Goal: Use online tool/utility: Utilize a website feature to perform a specific function

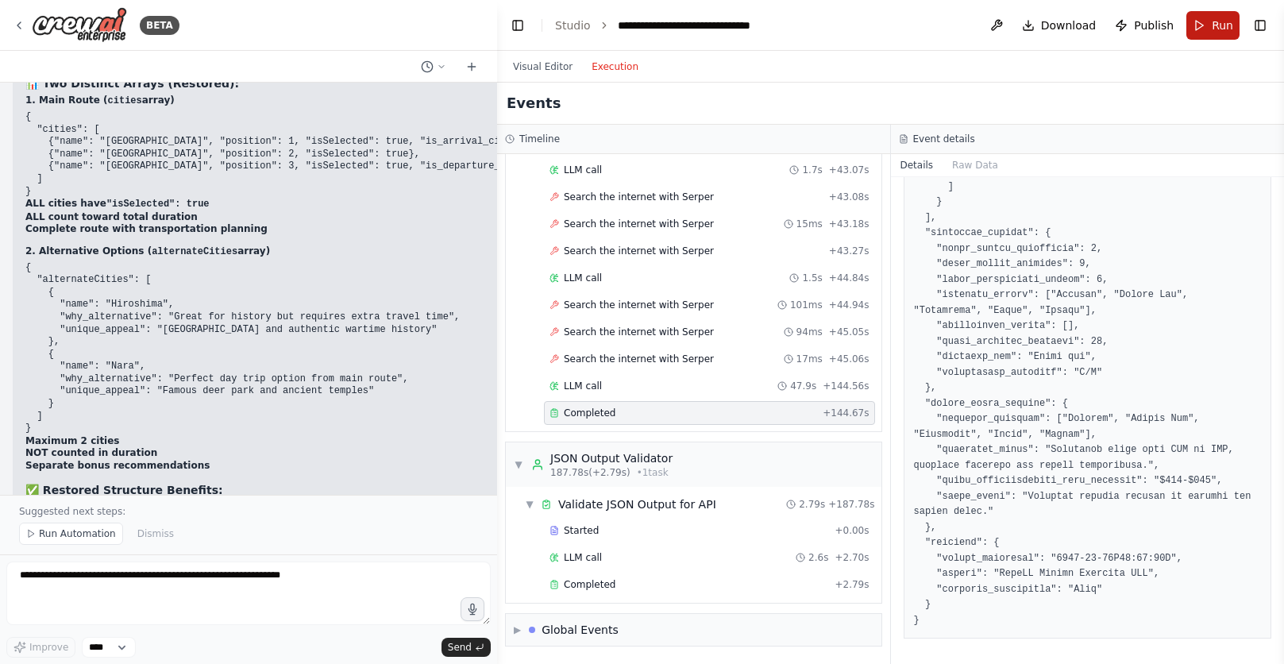
click at [1200, 22] on button "Run" at bounding box center [1213, 25] width 53 height 29
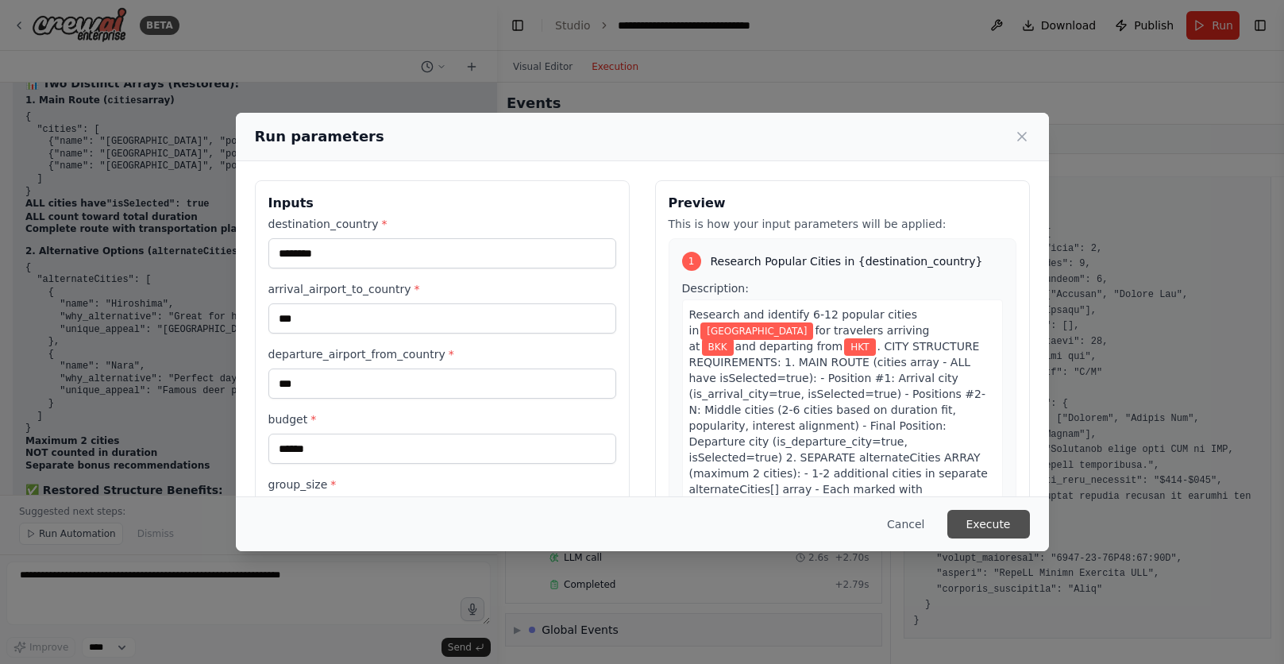
click at [986, 522] on button "Execute" at bounding box center [989, 524] width 83 height 29
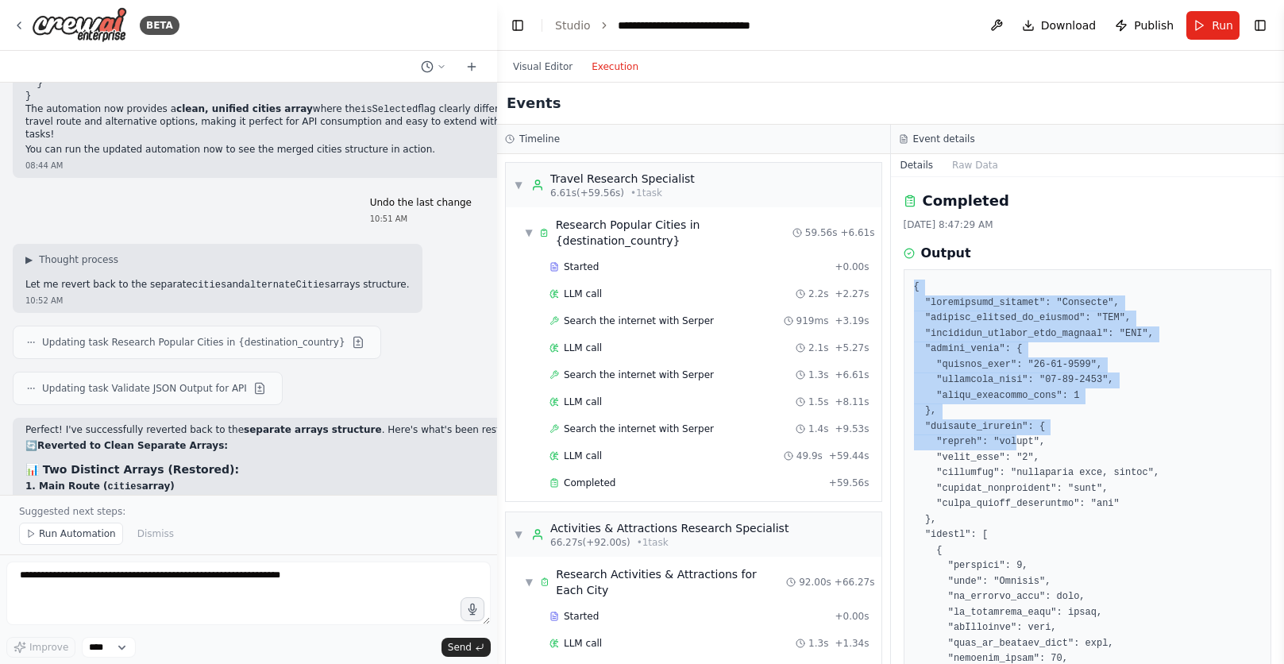
drag, startPoint x: 914, startPoint y: 284, endPoint x: 1019, endPoint y: 445, distance: 191.7
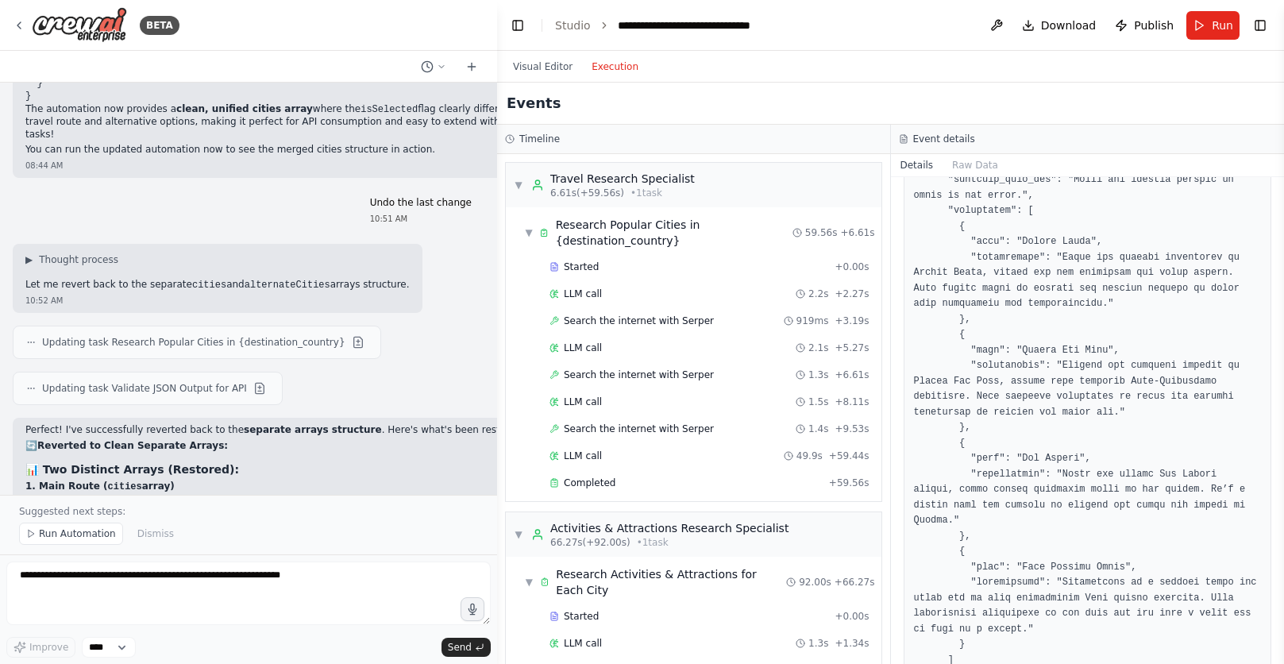
scroll to position [5042, 0]
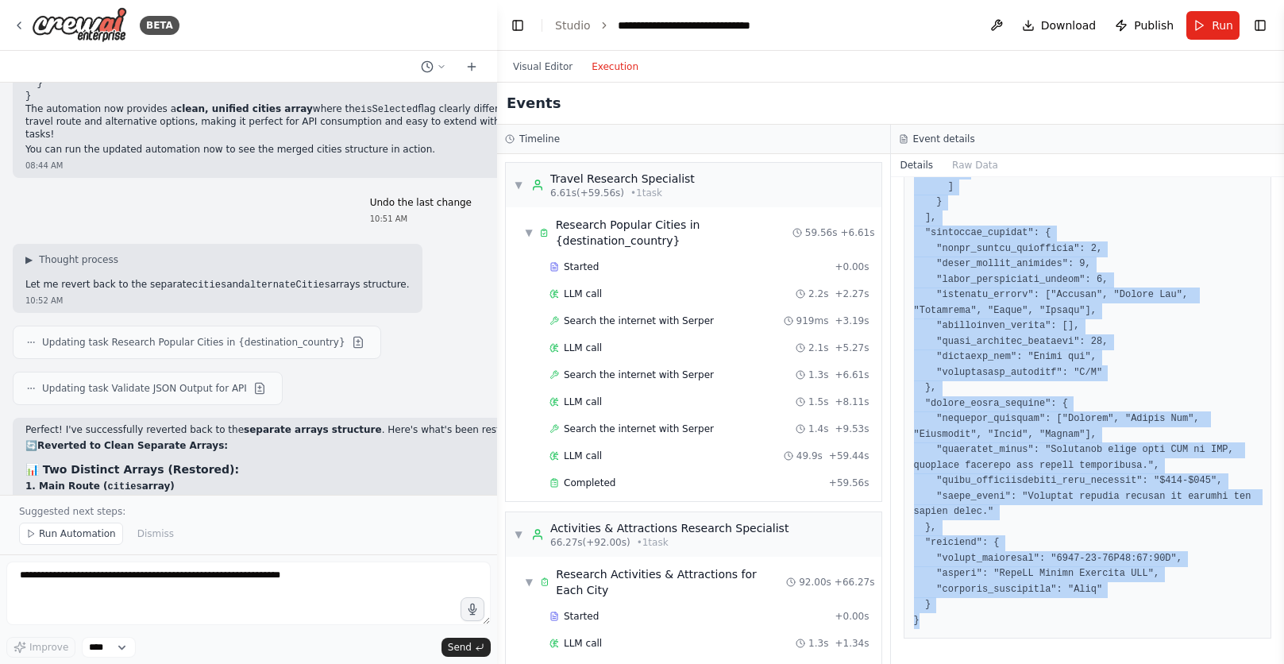
copy pre "{ "destination_country": "[GEOGRAPHIC_DATA]", "arrival_airport_to_country": "BK…"
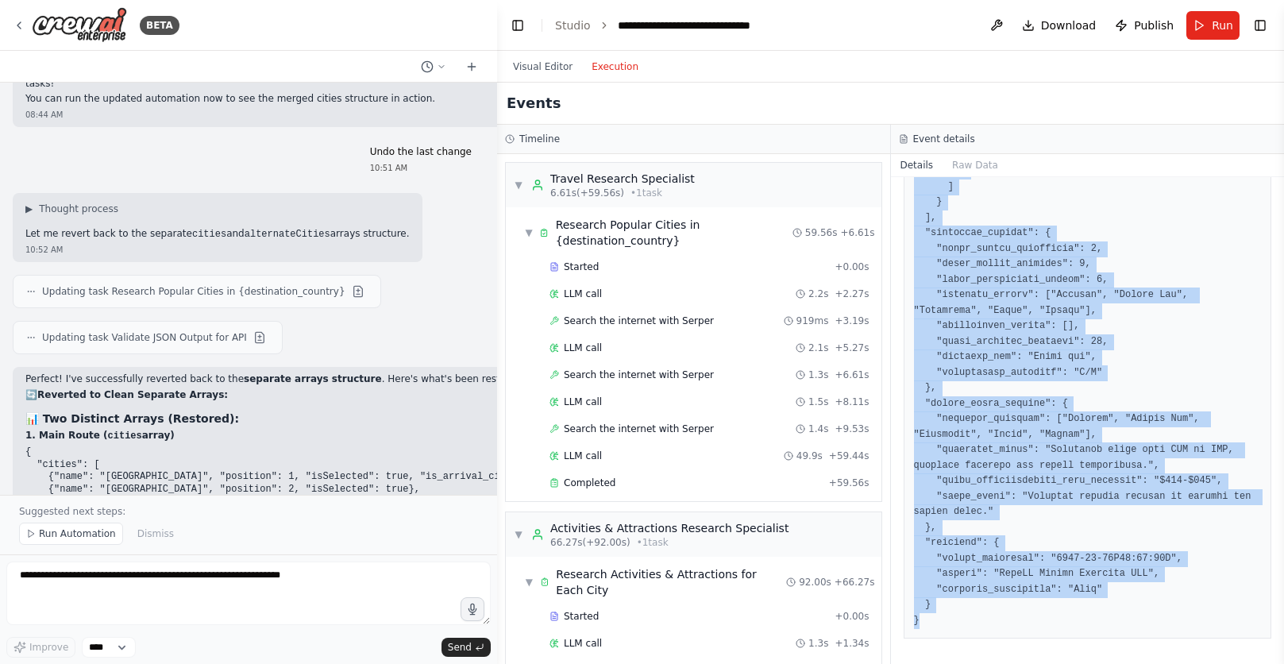
scroll to position [21816, 0]
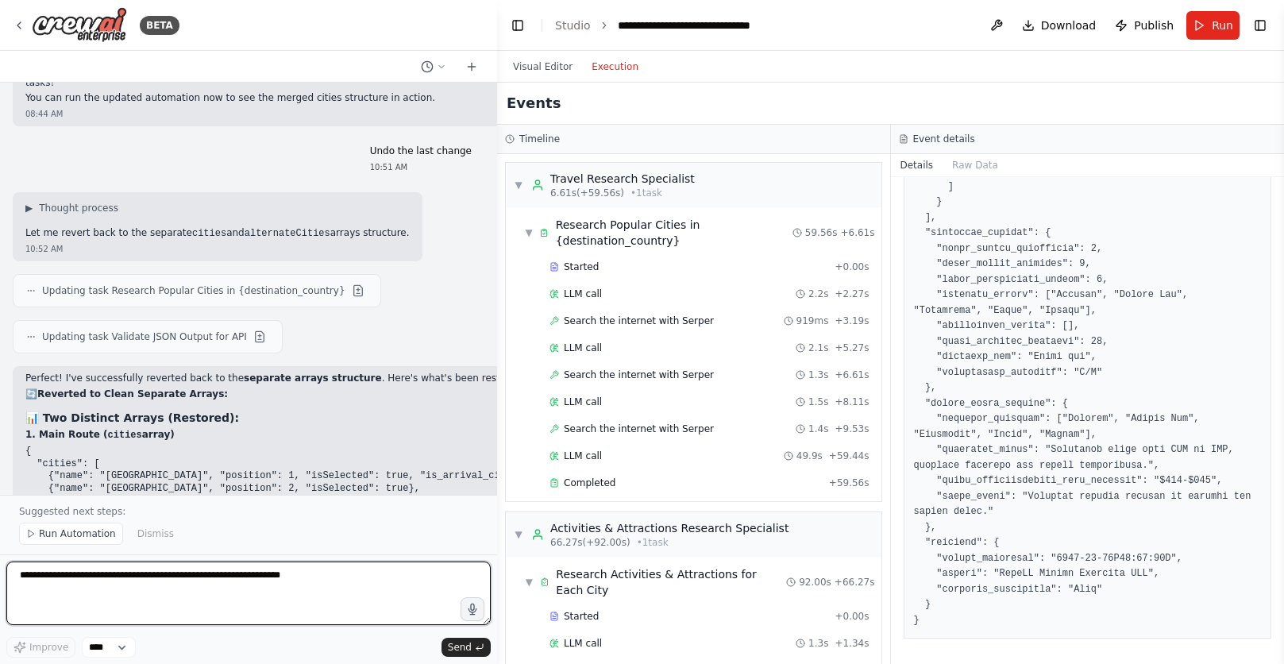
click at [247, 573] on textarea at bounding box center [248, 594] width 485 height 64
drag, startPoint x: 60, startPoint y: 588, endPoint x: 158, endPoint y: 592, distance: 98.6
click at [156, 593] on textarea "**********" at bounding box center [248, 594] width 485 height 64
type textarea "**********"
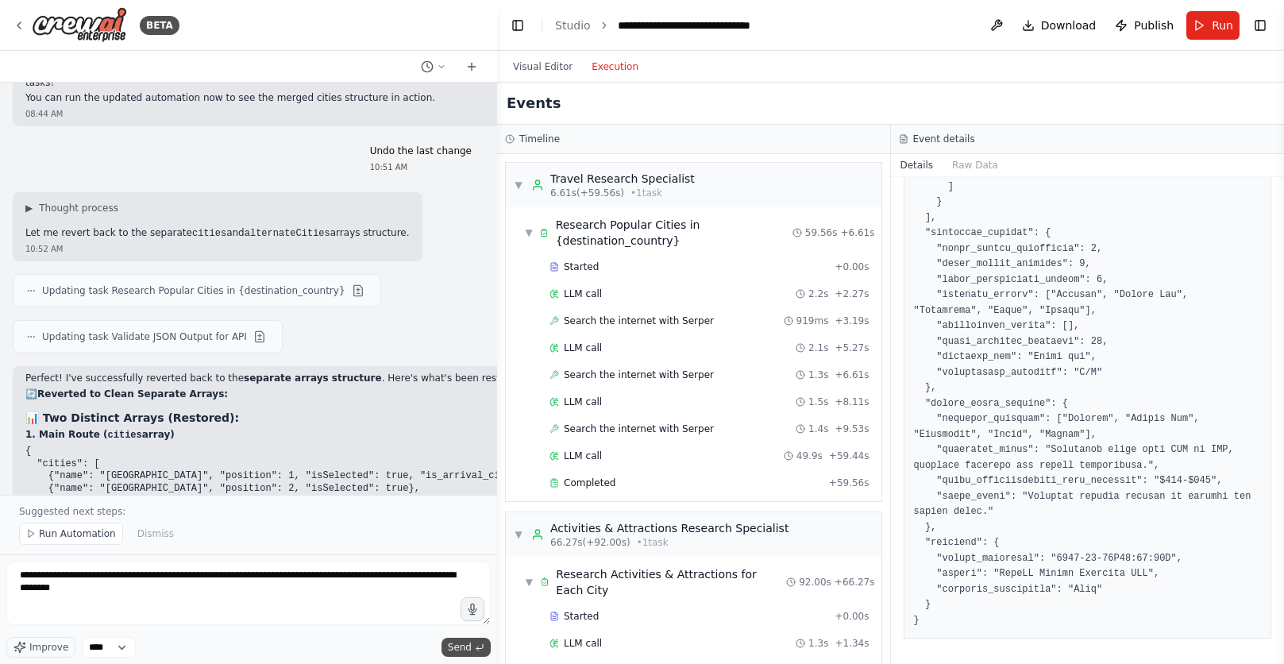
click at [457, 648] on span "Send" at bounding box center [460, 647] width 24 height 13
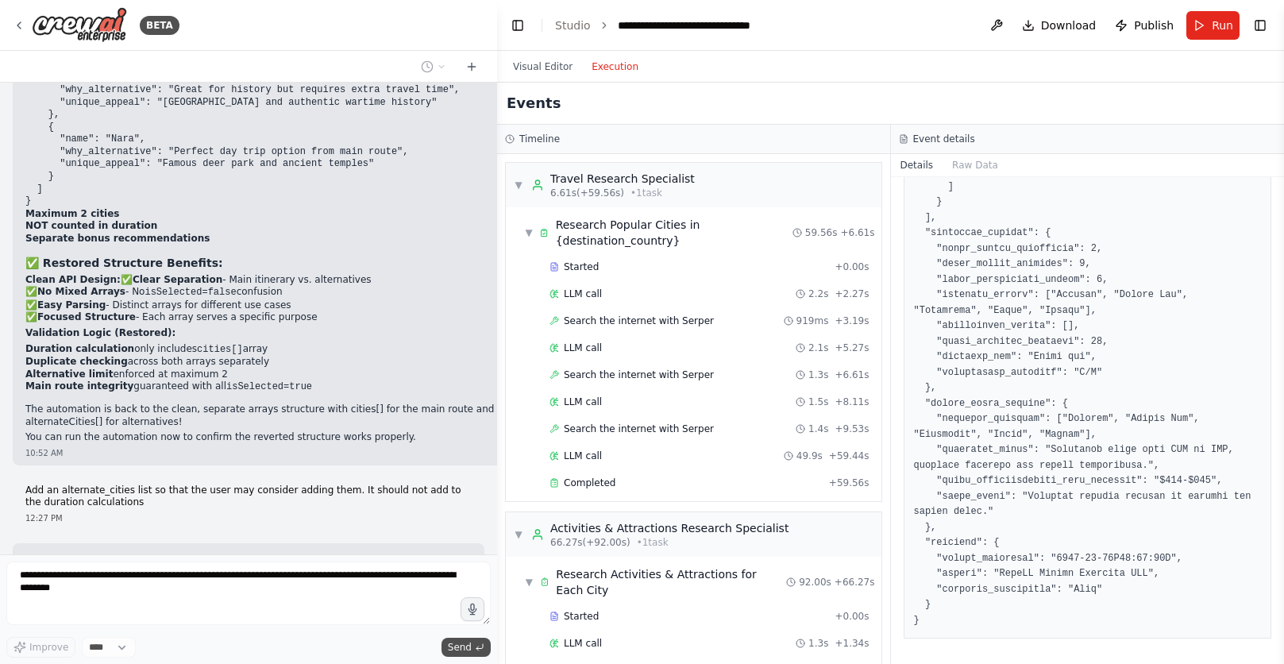
scroll to position [22423, 0]
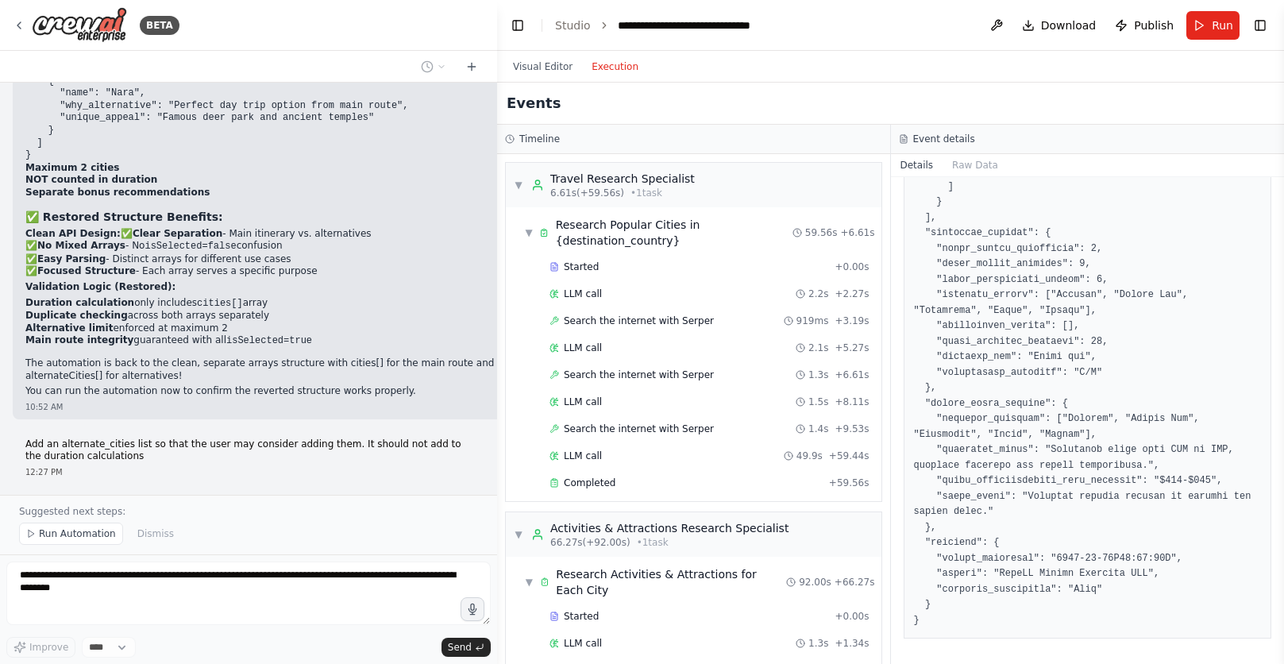
click at [1211, 29] on button "Run" at bounding box center [1213, 25] width 53 height 29
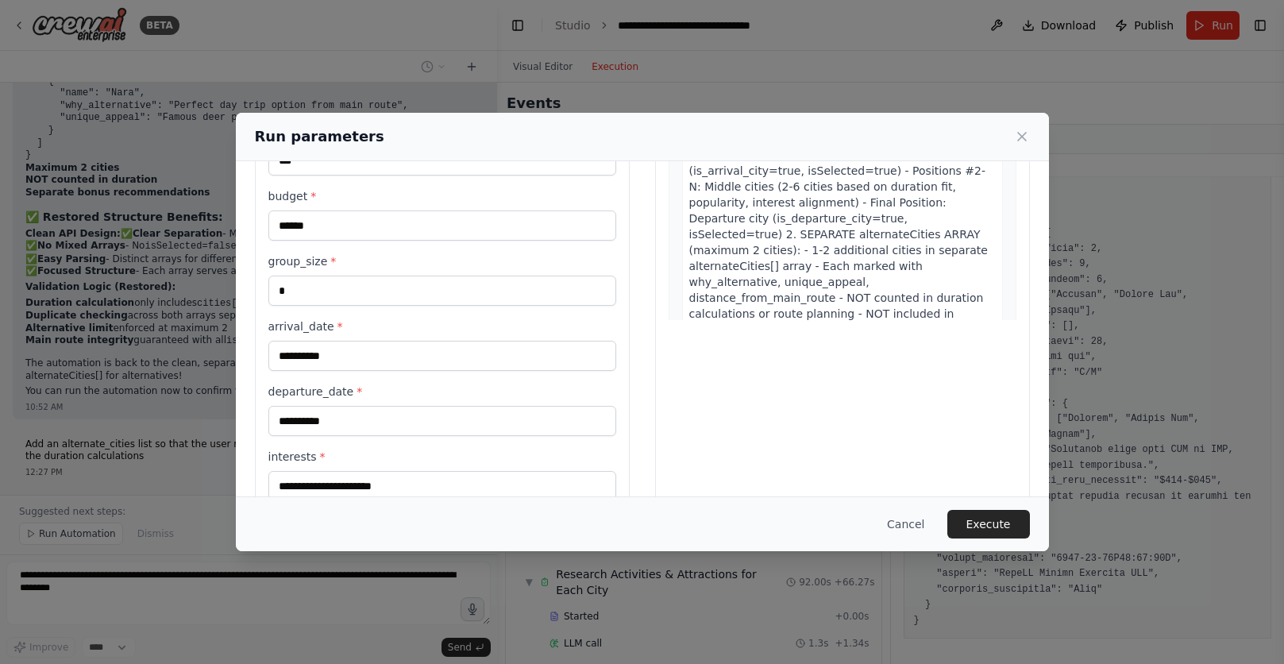
scroll to position [391, 0]
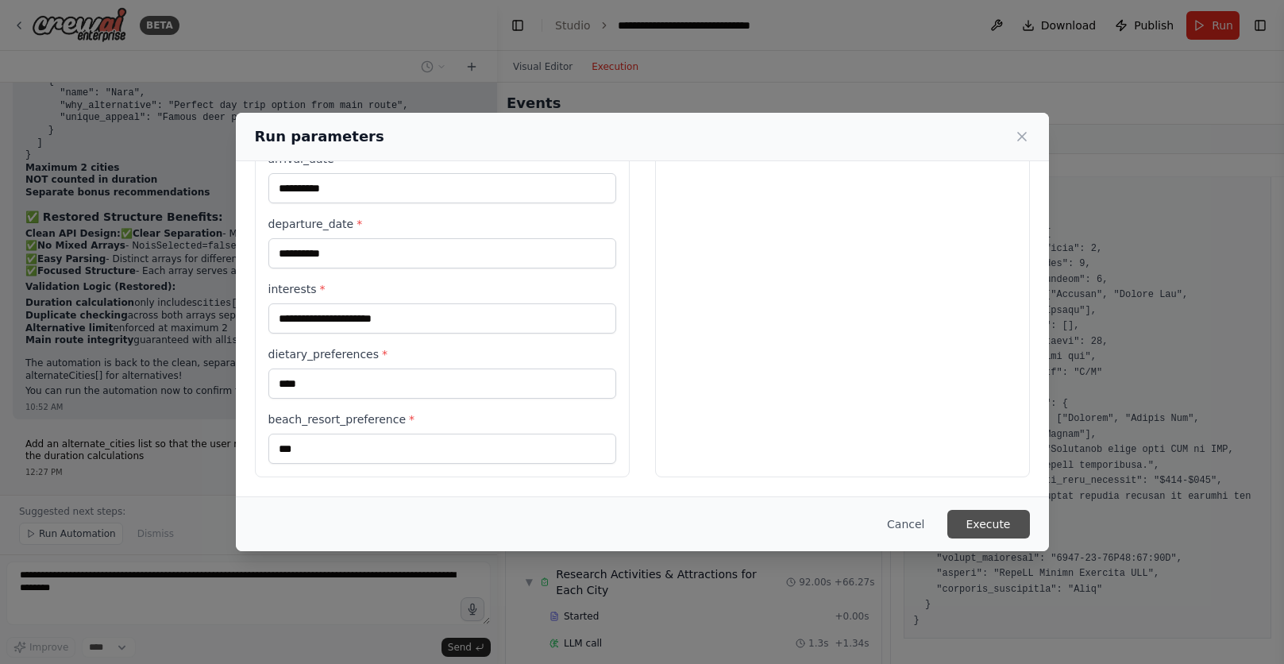
click at [983, 529] on button "Execute" at bounding box center [989, 524] width 83 height 29
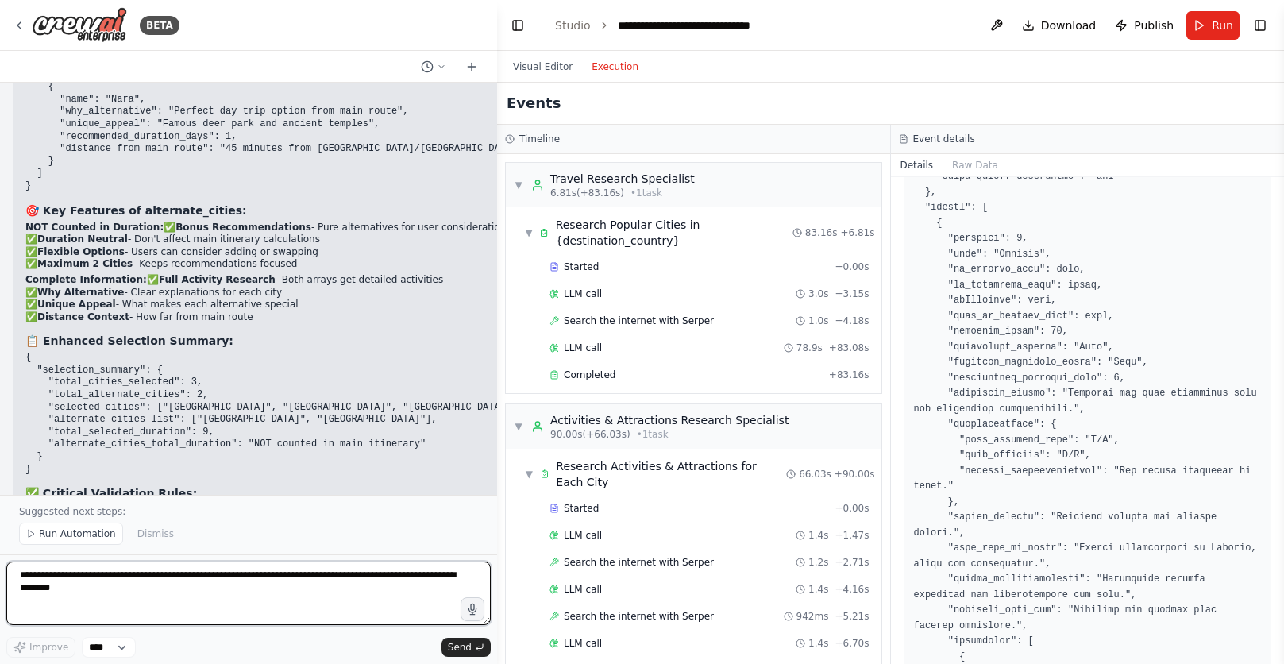
scroll to position [0, 0]
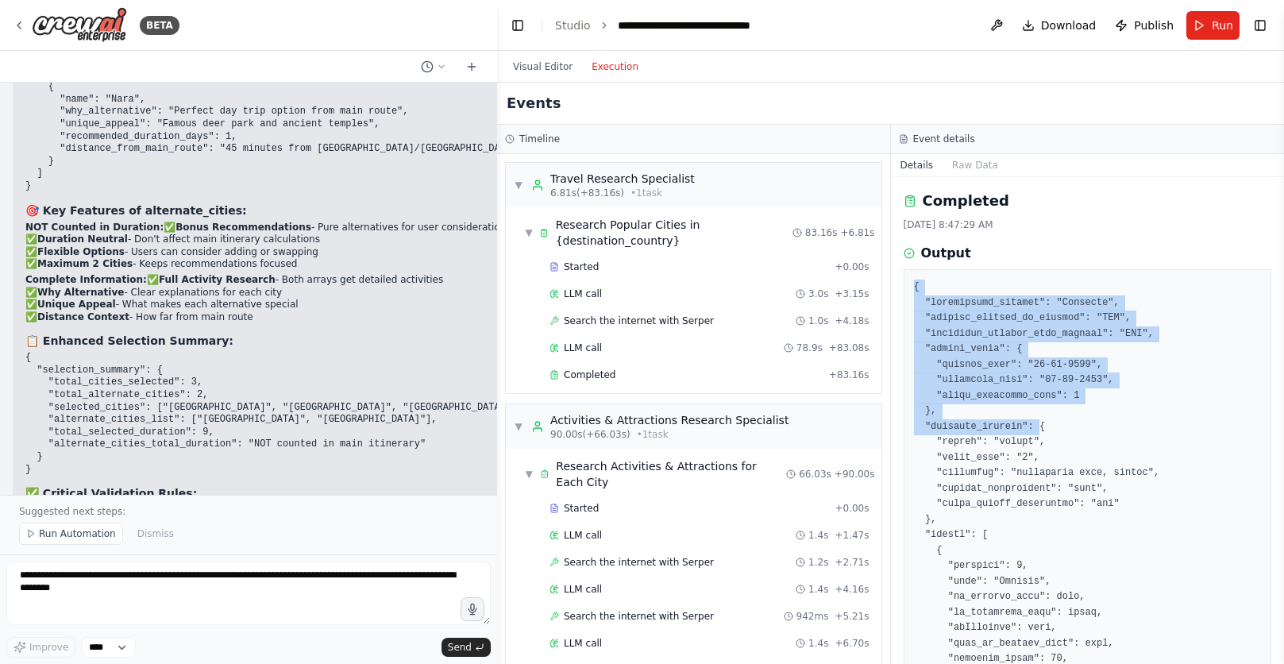
drag, startPoint x: 914, startPoint y: 284, endPoint x: 1042, endPoint y: 428, distance: 193.0
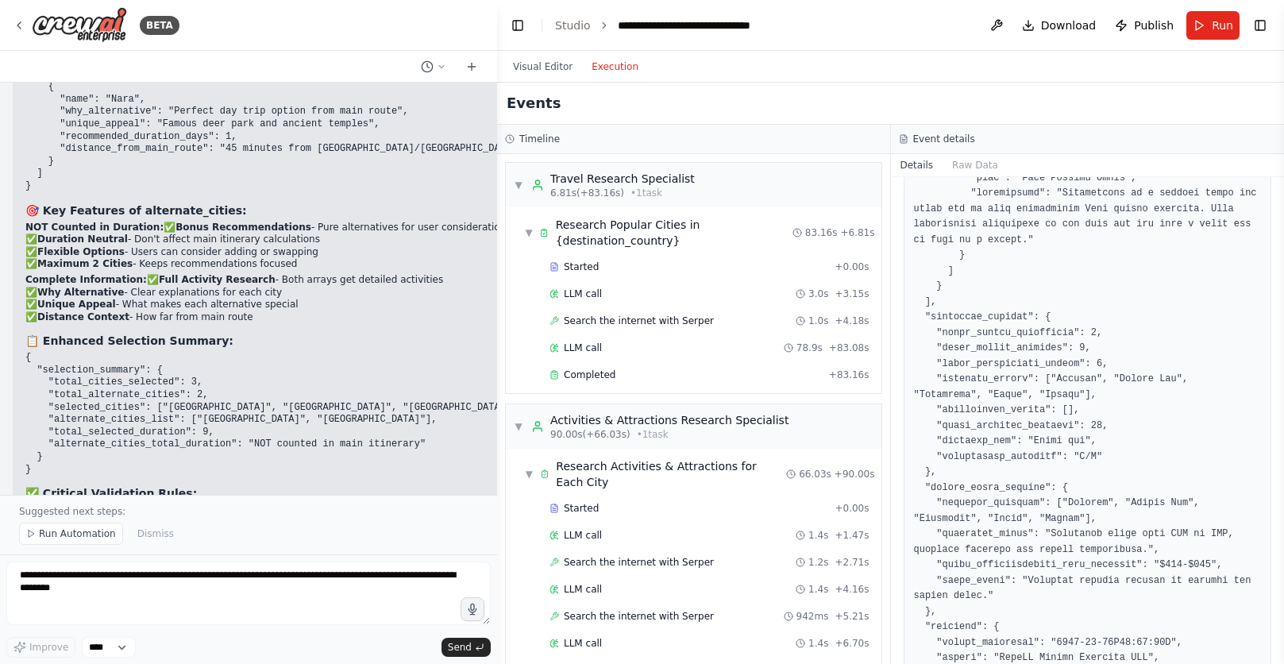
scroll to position [5042, 0]
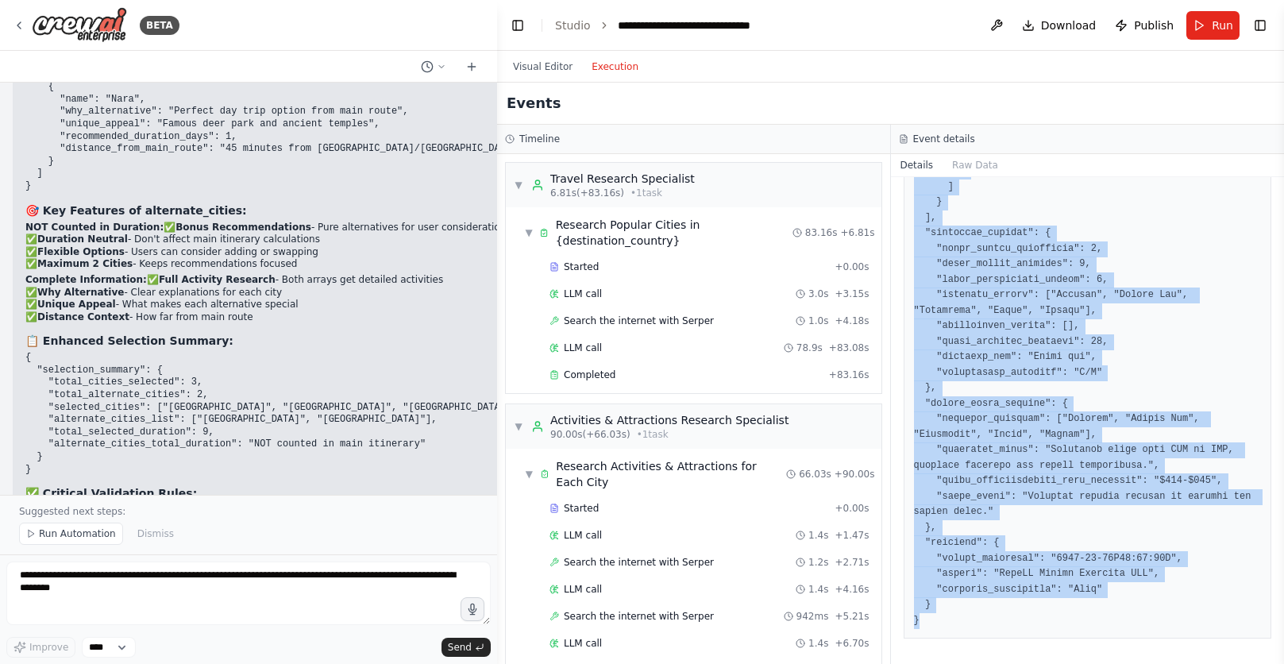
copy pre "{ "destination_country": "[GEOGRAPHIC_DATA]", "arrival_airport_to_country": "BK…"
click at [1215, 27] on span "Run" at bounding box center [1222, 25] width 21 height 16
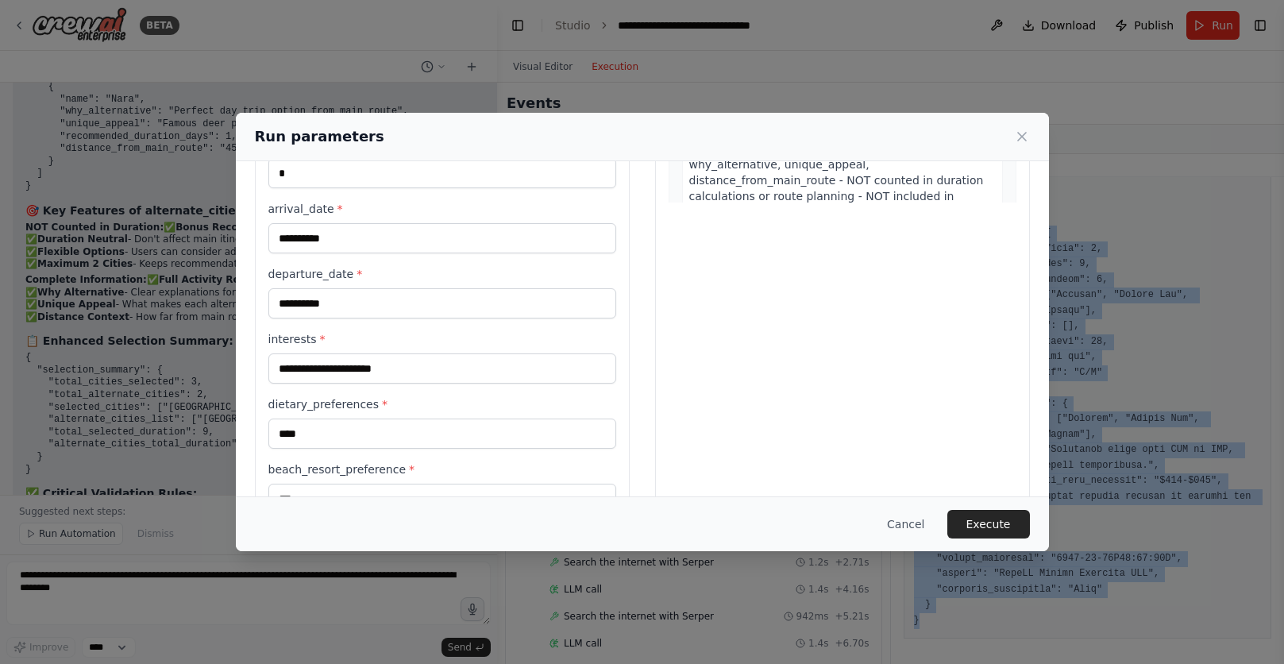
scroll to position [0, 0]
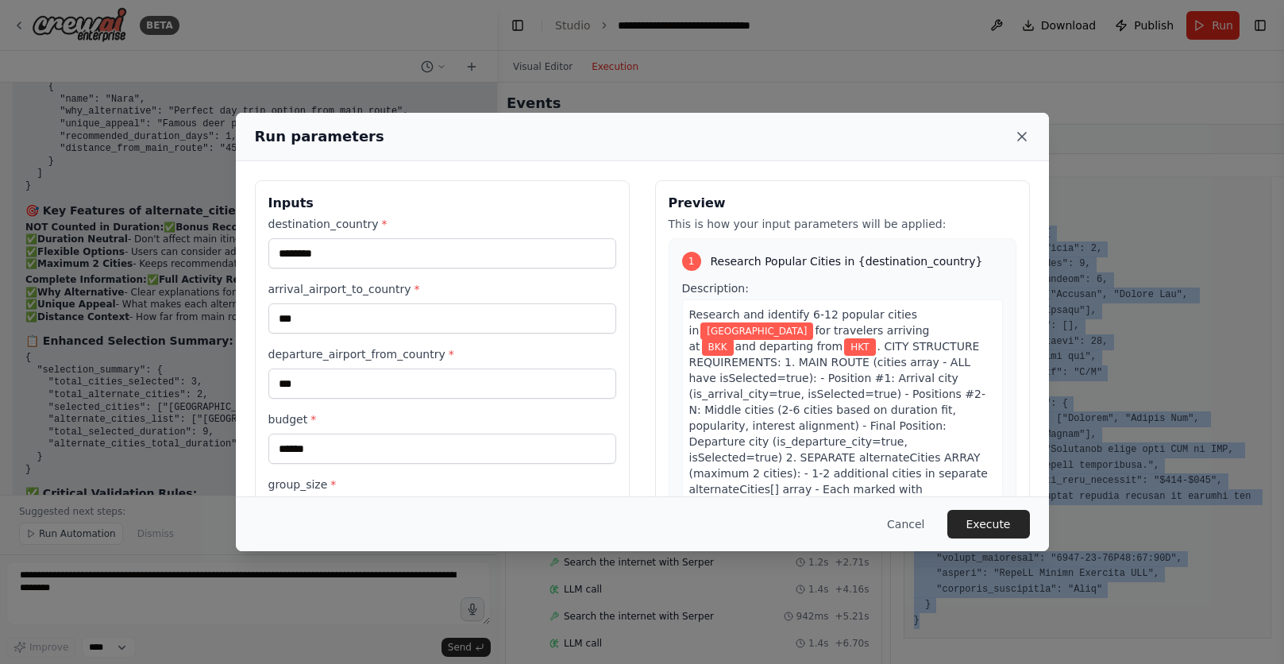
click at [1019, 137] on icon at bounding box center [1022, 137] width 16 height 16
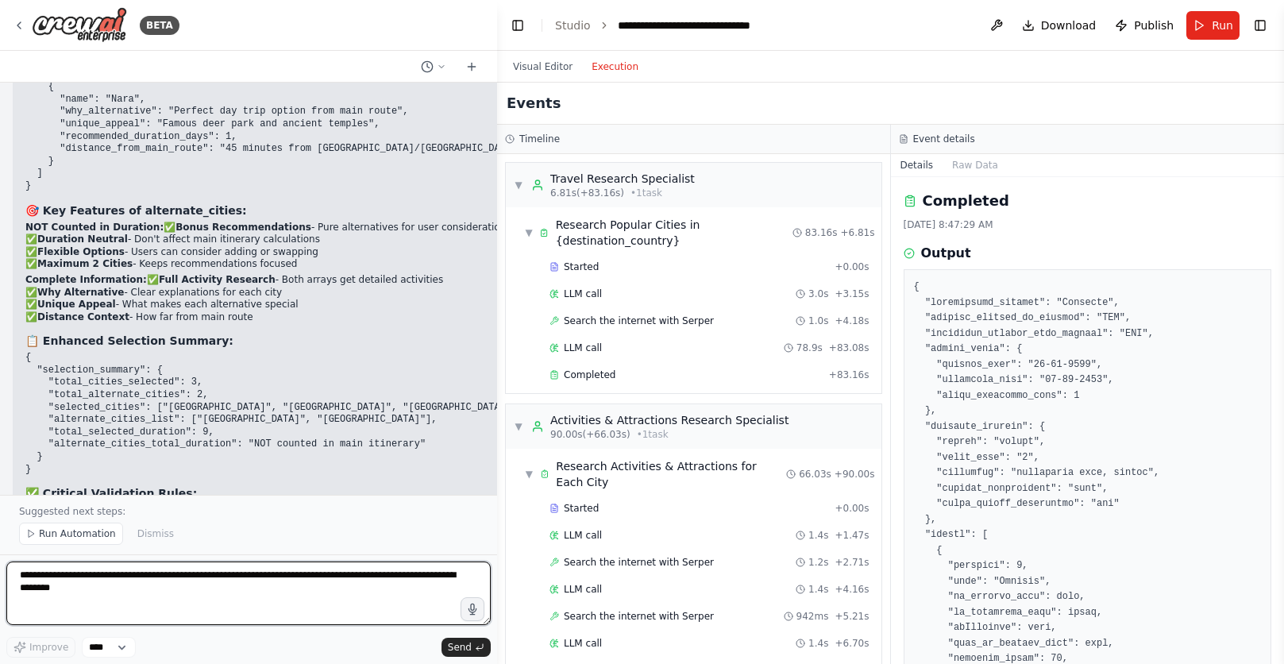
click at [353, 591] on textarea "**********" at bounding box center [248, 594] width 485 height 64
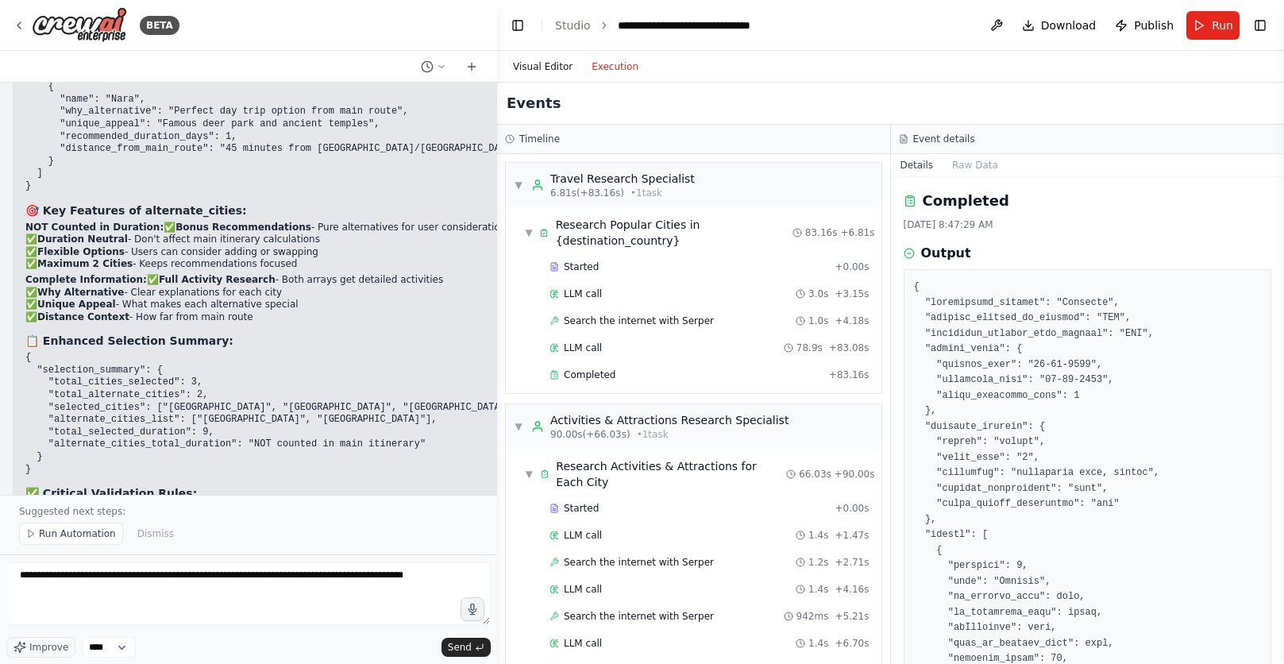
click at [539, 66] on button "Visual Editor" at bounding box center [543, 66] width 79 height 19
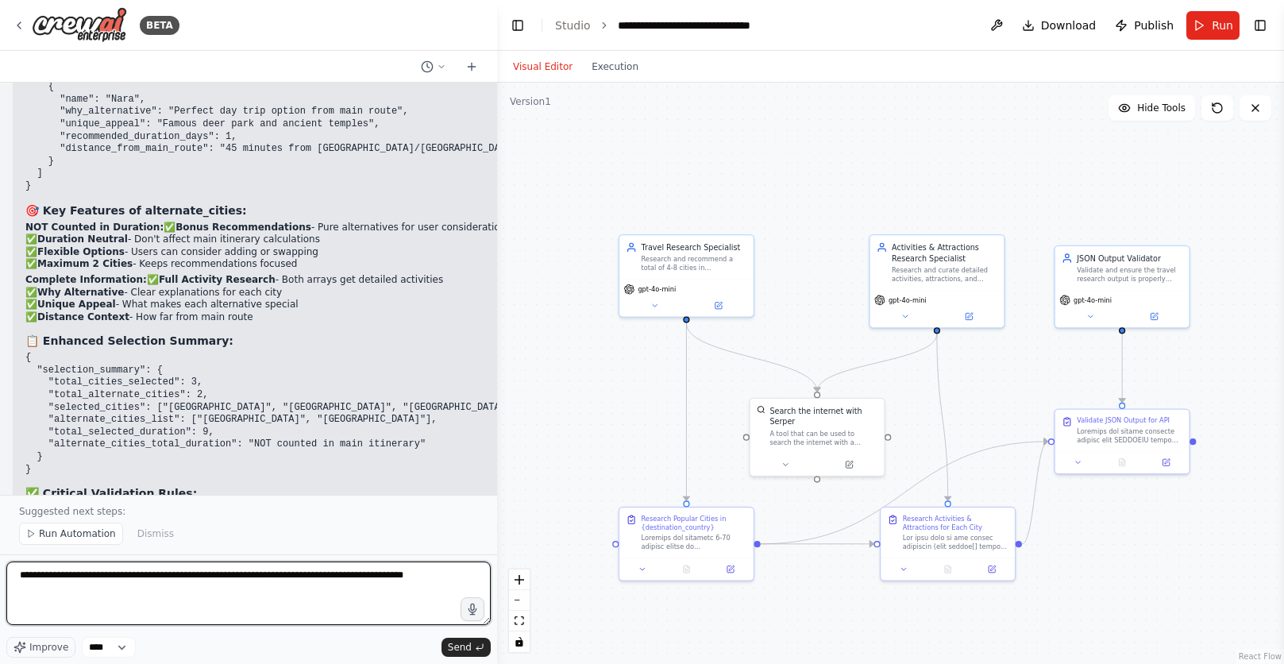
click at [455, 580] on textarea "**********" at bounding box center [248, 594] width 485 height 64
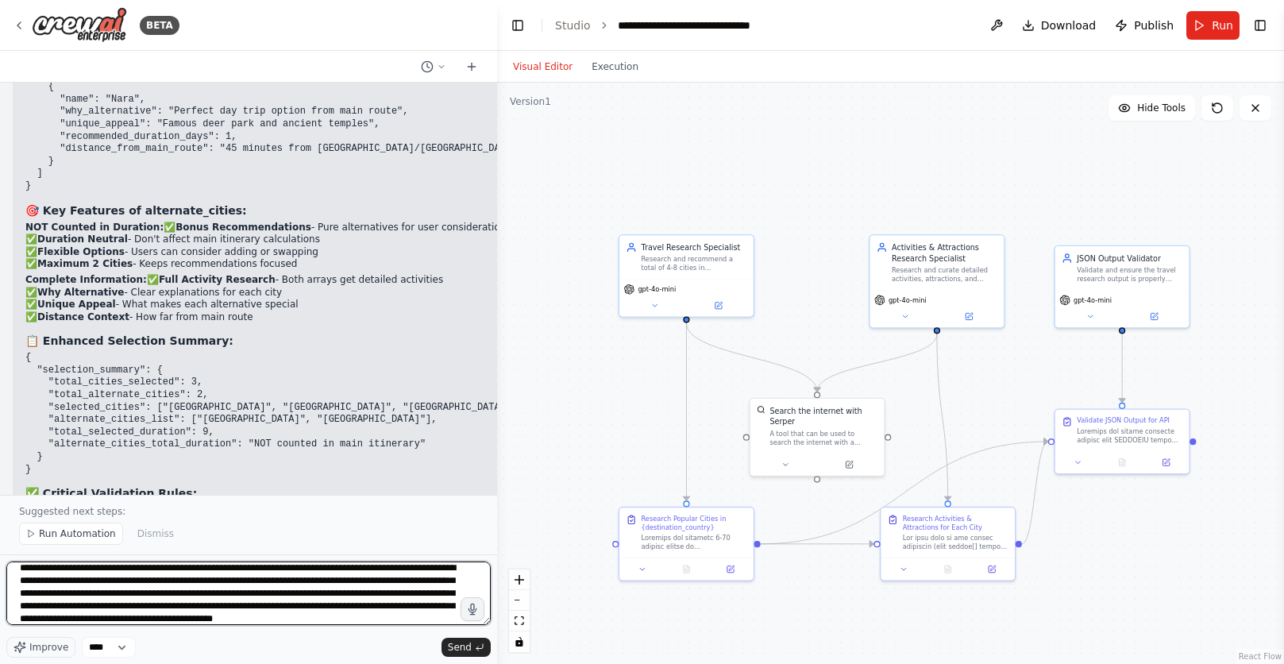
scroll to position [20, 0]
type textarea "**********"
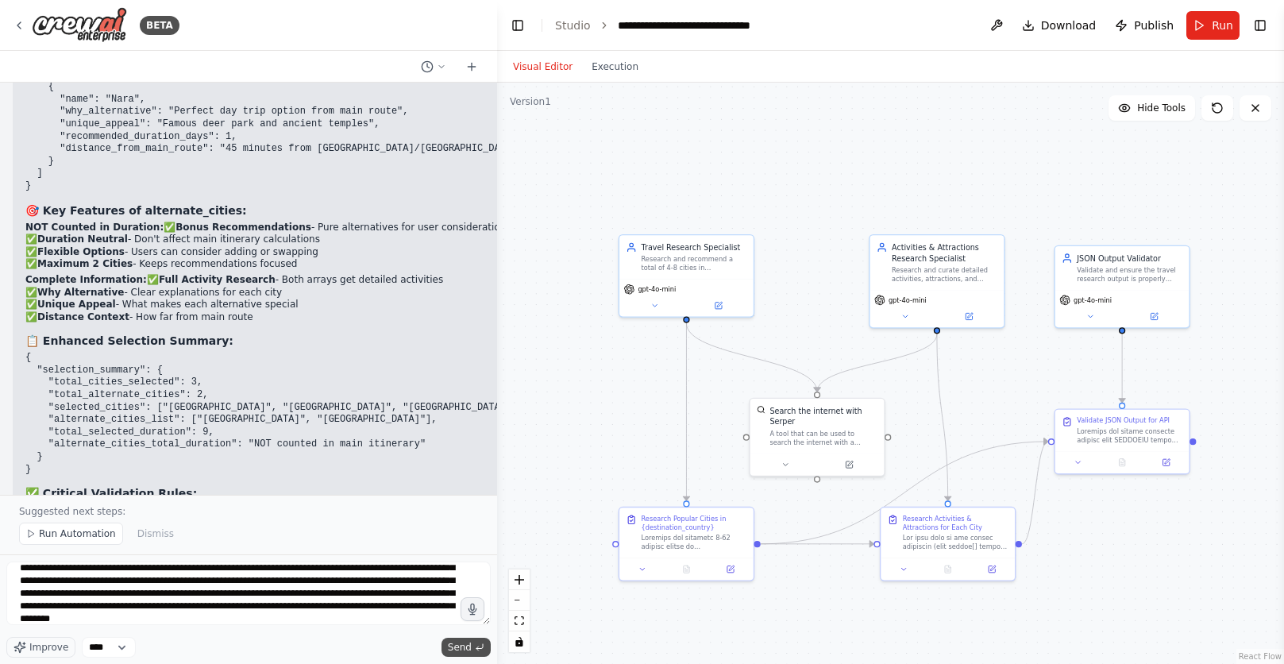
click at [460, 649] on span "Send" at bounding box center [460, 647] width 24 height 13
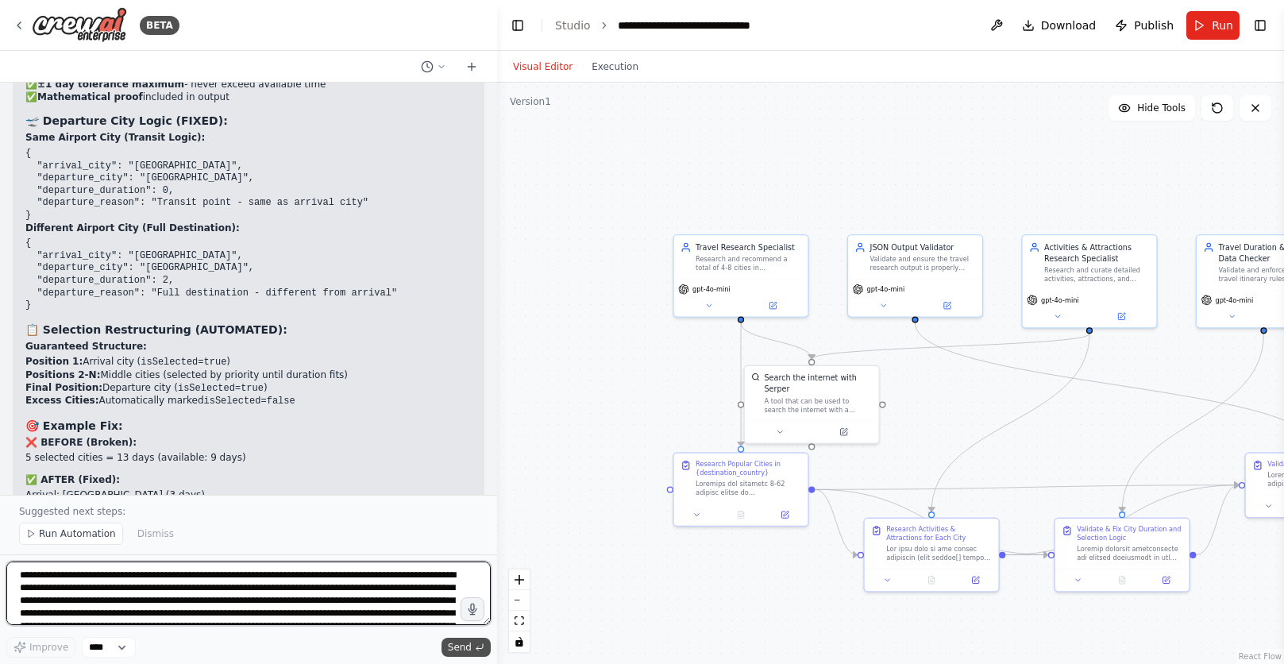
scroll to position [24677, 0]
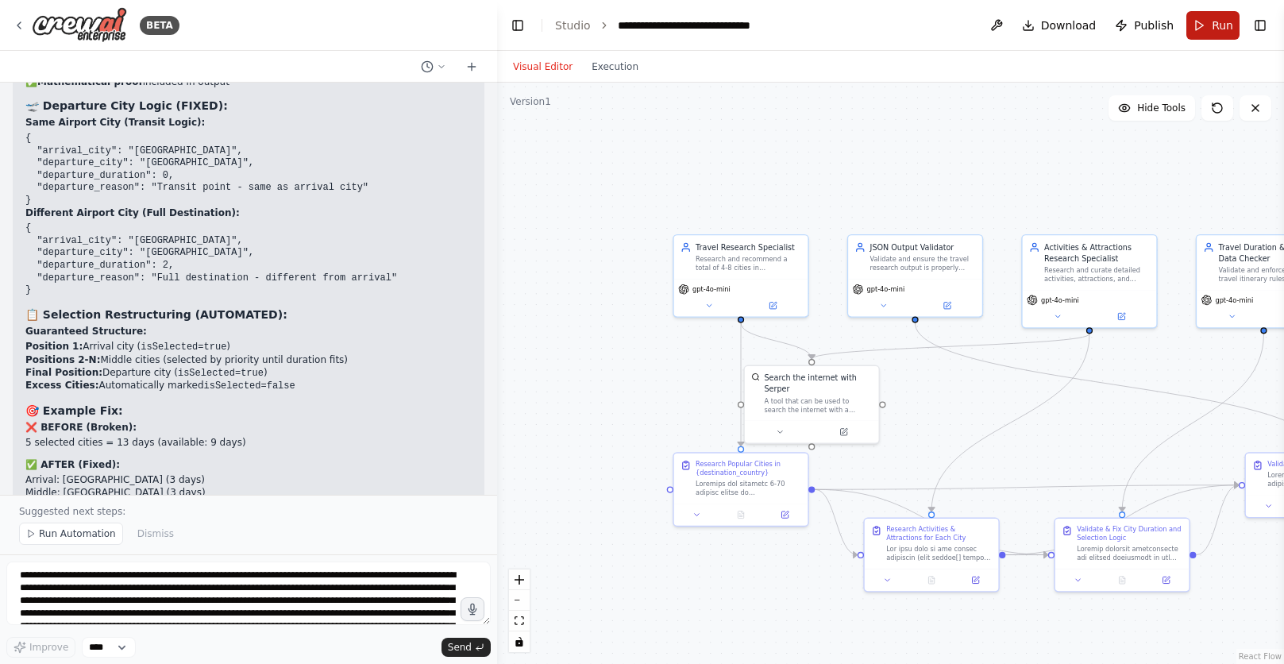
click at [1226, 25] on span "Run" at bounding box center [1222, 25] width 21 height 16
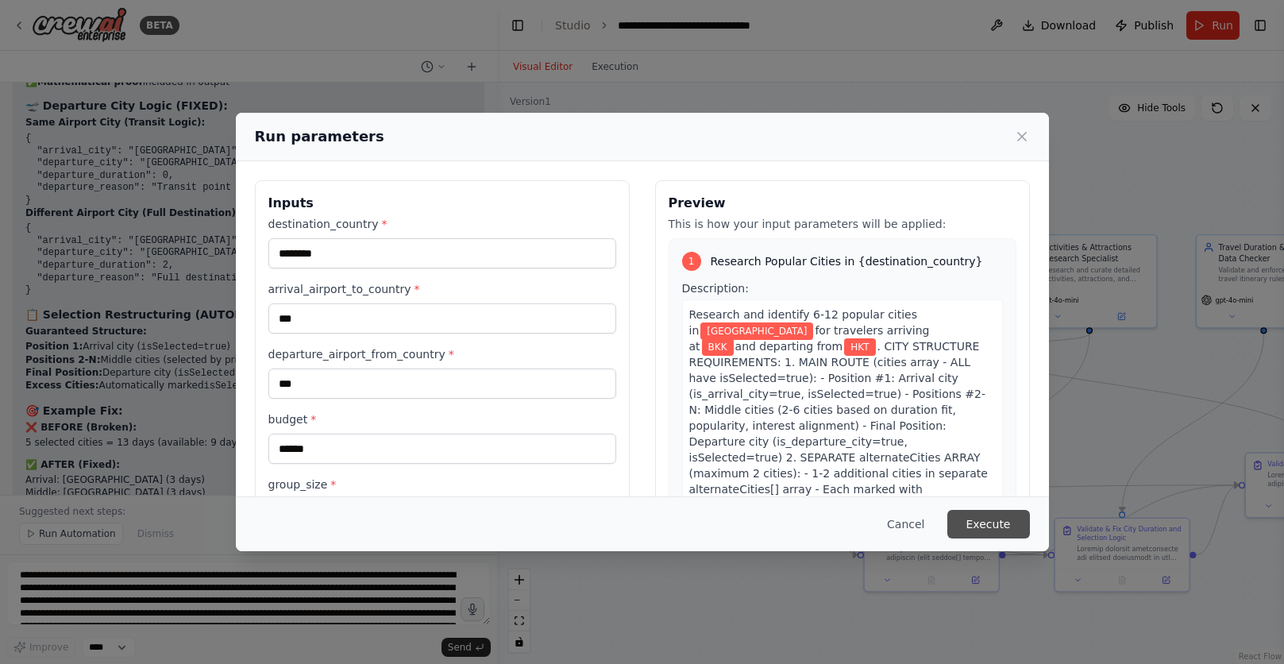
click at [985, 518] on button "Execute" at bounding box center [989, 524] width 83 height 29
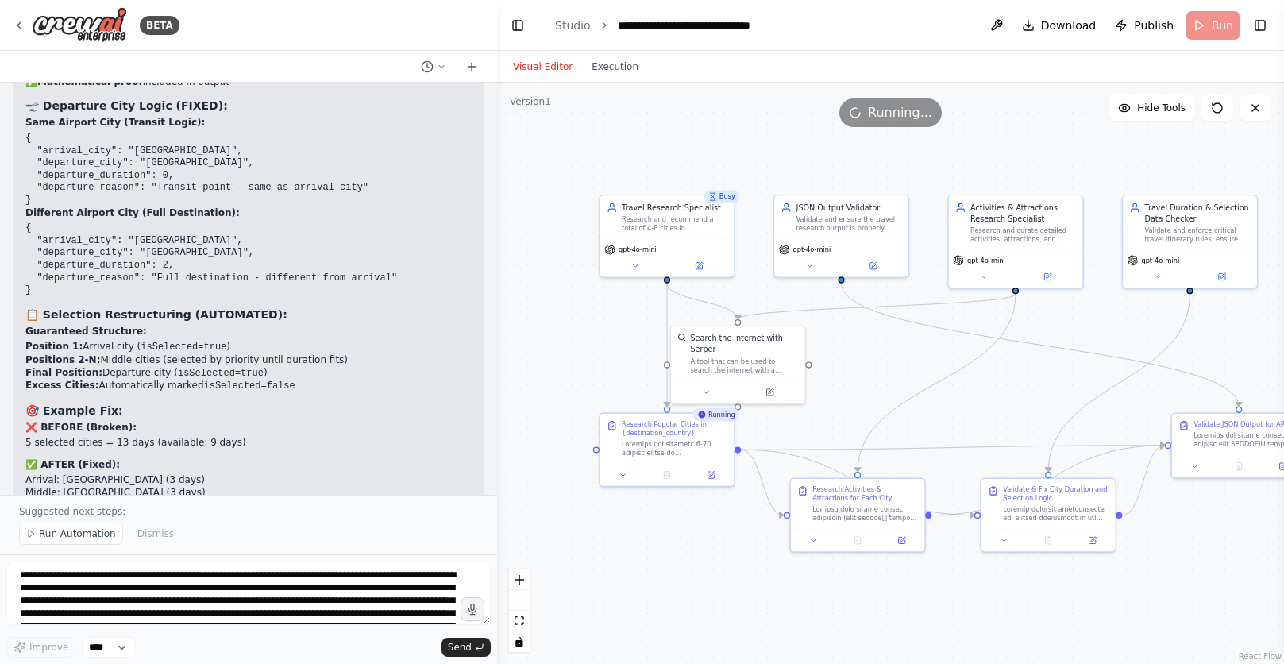
drag, startPoint x: 983, startPoint y: 394, endPoint x: 940, endPoint y: 355, distance: 58.5
click at [940, 355] on div ".deletable-edge-delete-btn { width: 20px; height: 20px; border: 0px solid #ffff…" at bounding box center [890, 373] width 787 height 581
click at [624, 68] on button "Execution" at bounding box center [615, 66] width 66 height 19
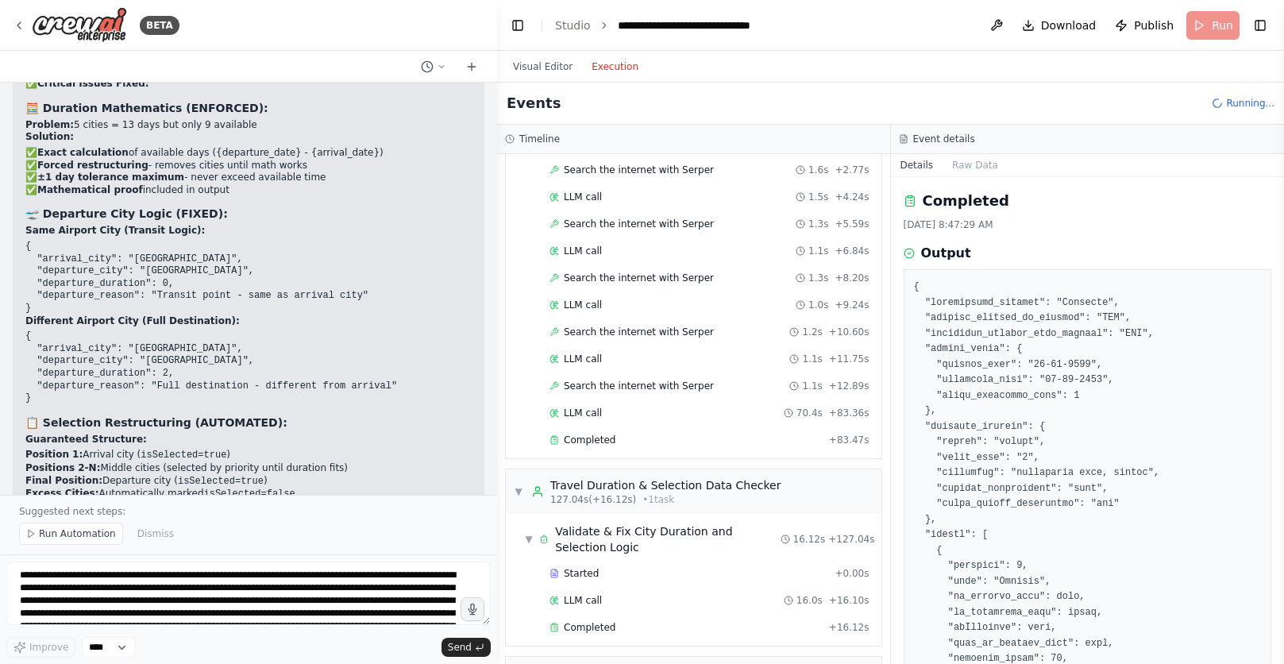
scroll to position [688, 0]
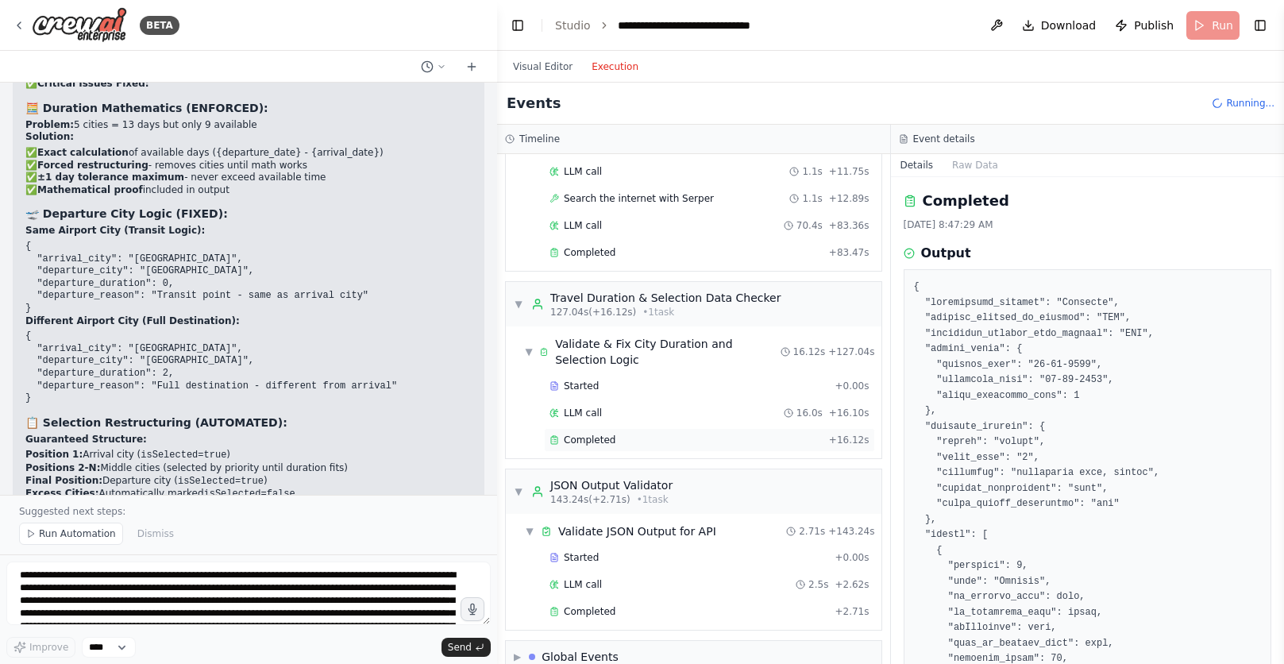
click at [601, 449] on div "Completed + 16.12s" at bounding box center [709, 440] width 331 height 24
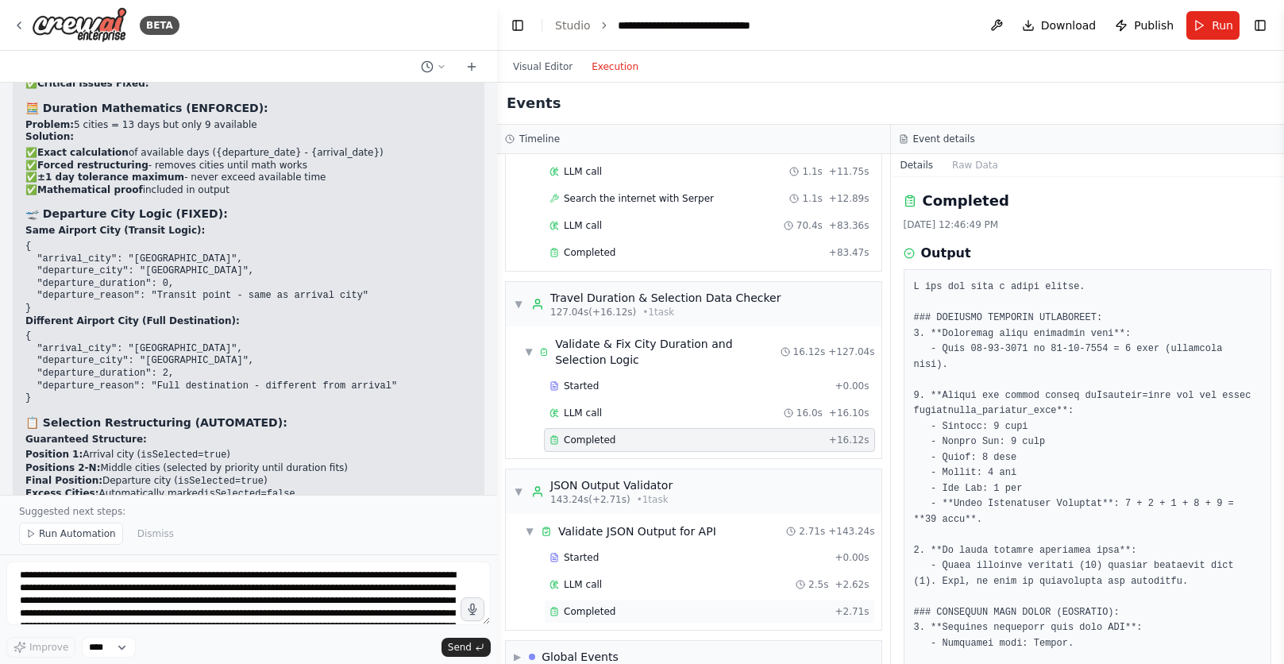
click at [614, 608] on div "Completed" at bounding box center [689, 611] width 279 height 13
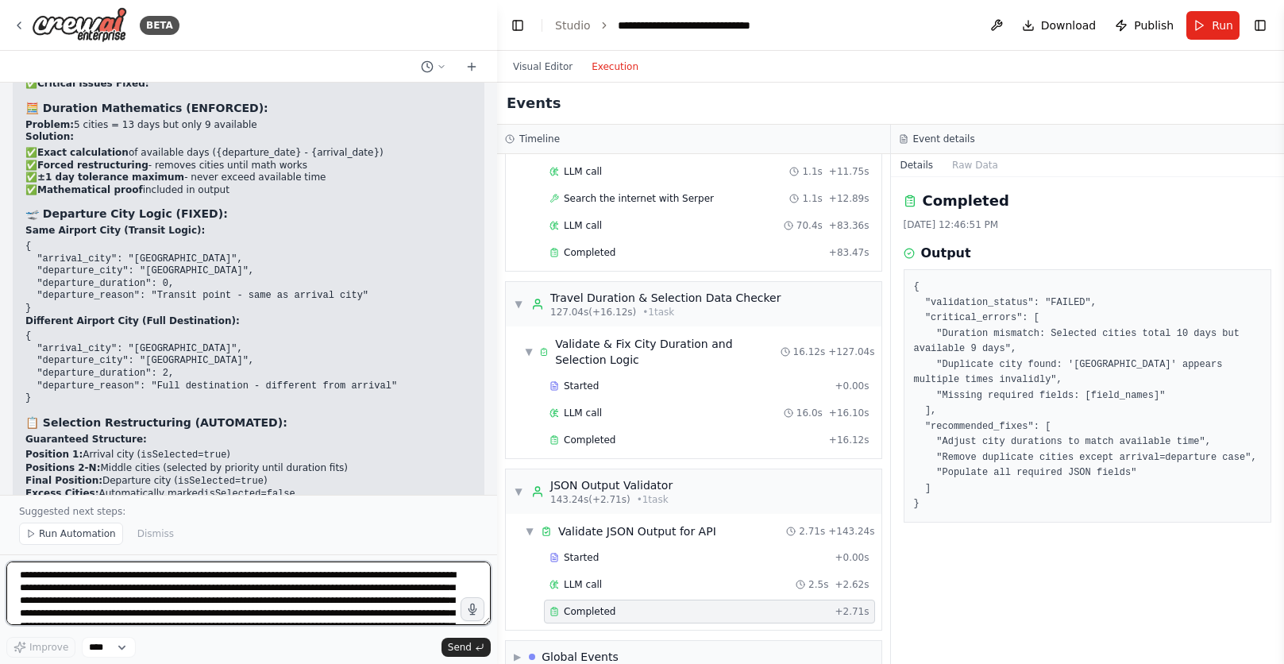
click at [328, 577] on textarea "**********" at bounding box center [248, 594] width 485 height 64
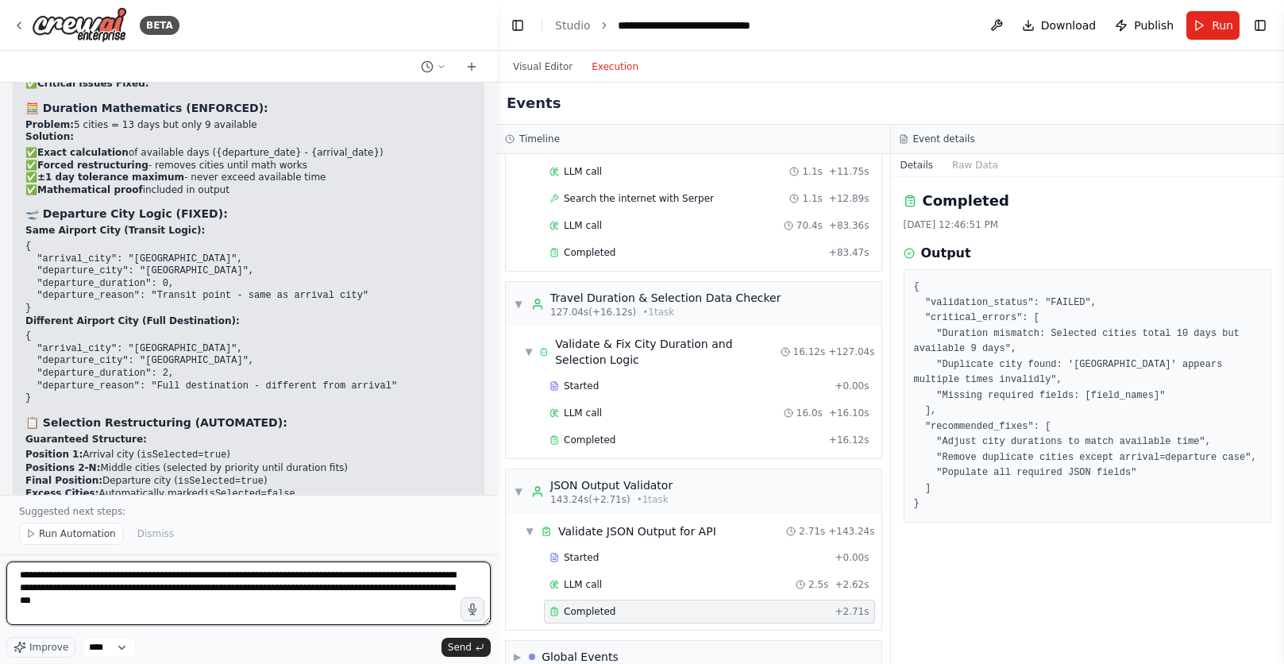
type textarea "**********"
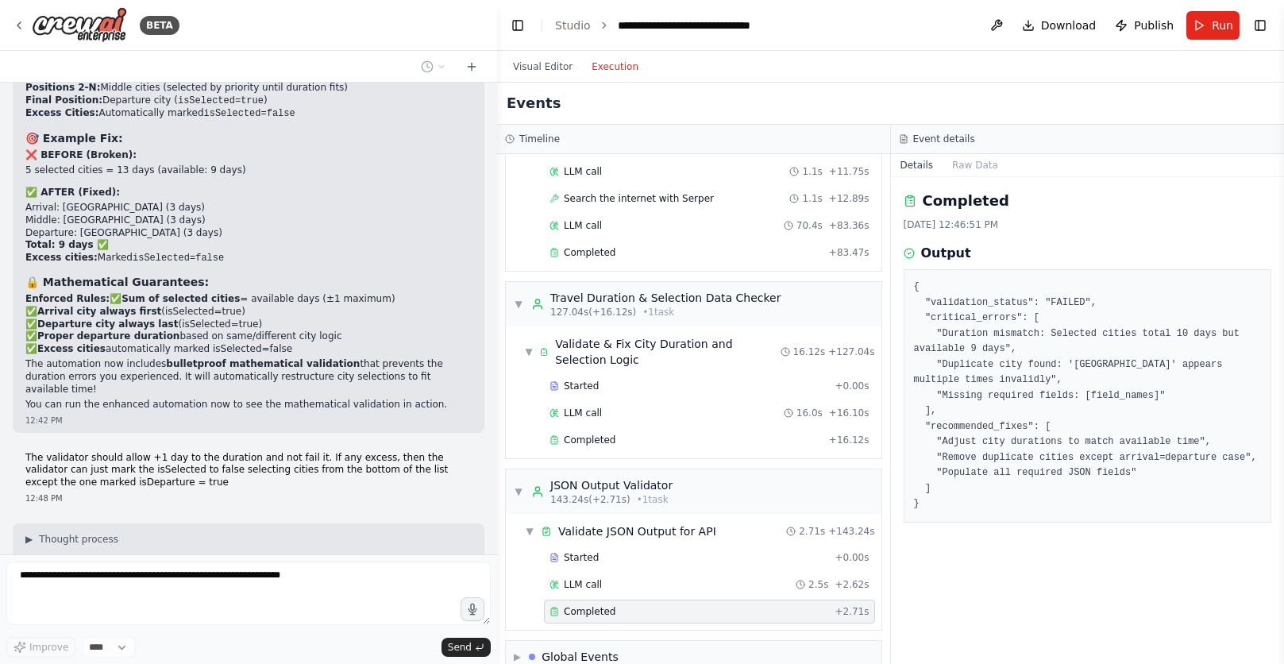
scroll to position [24995, 0]
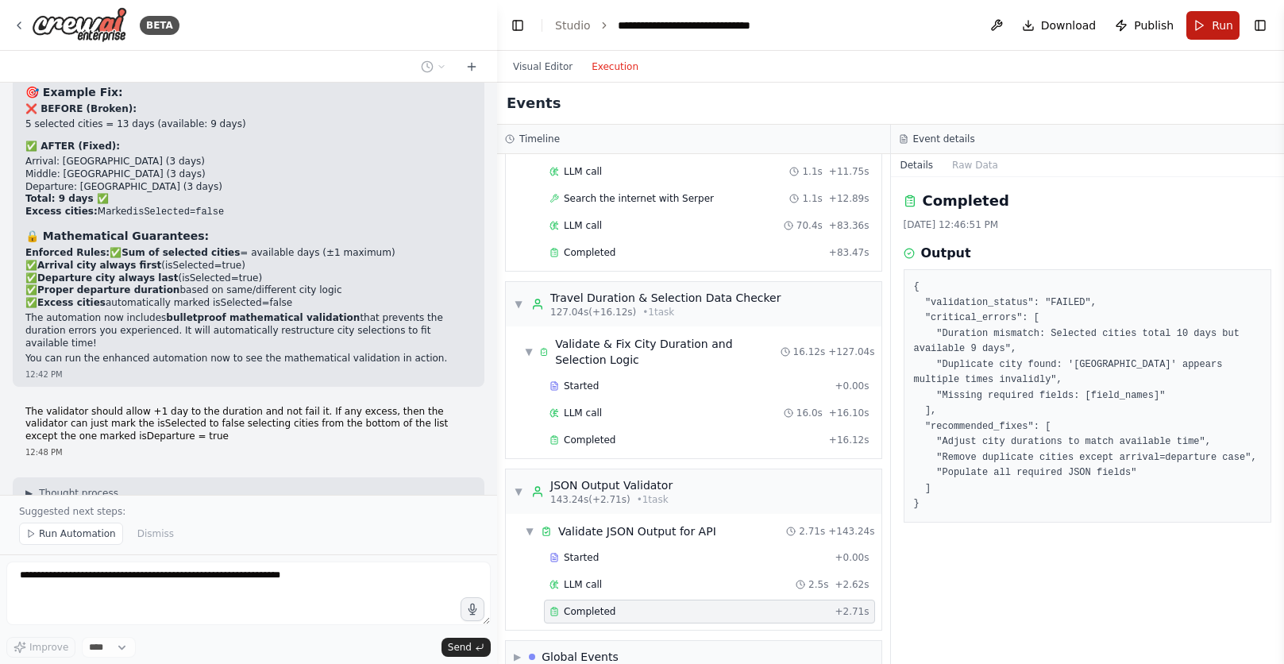
click at [1217, 17] on span "Run" at bounding box center [1222, 25] width 21 height 16
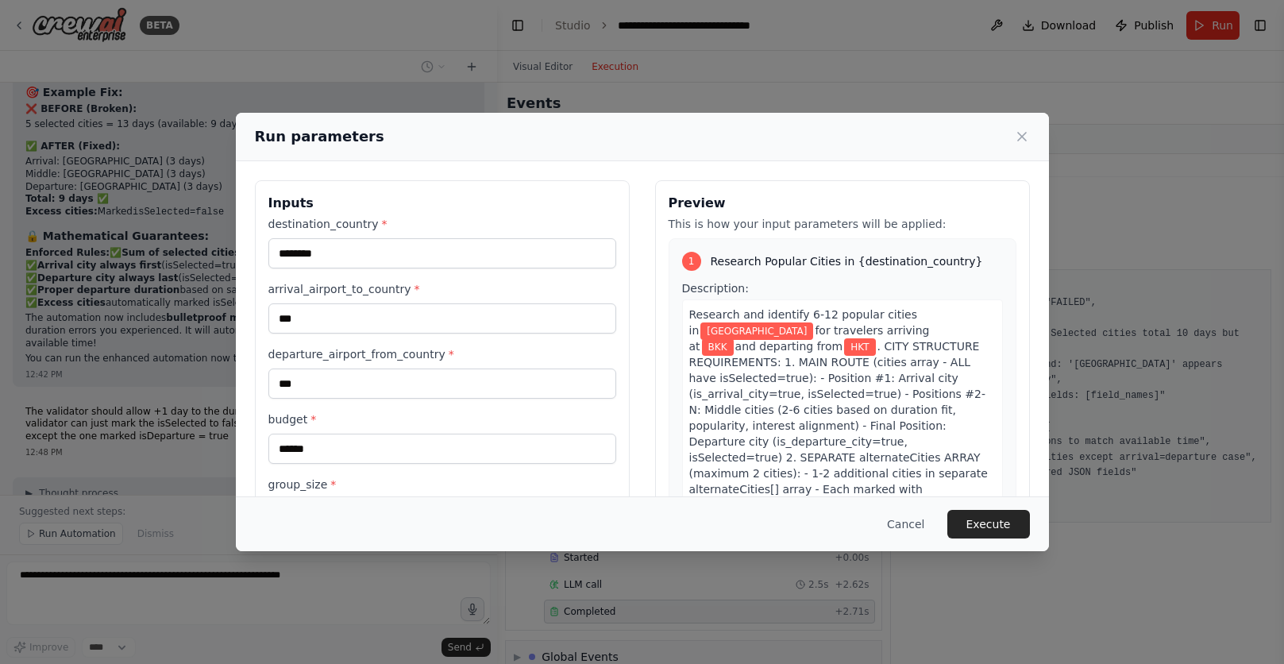
click at [989, 526] on button "Execute" at bounding box center [989, 524] width 83 height 29
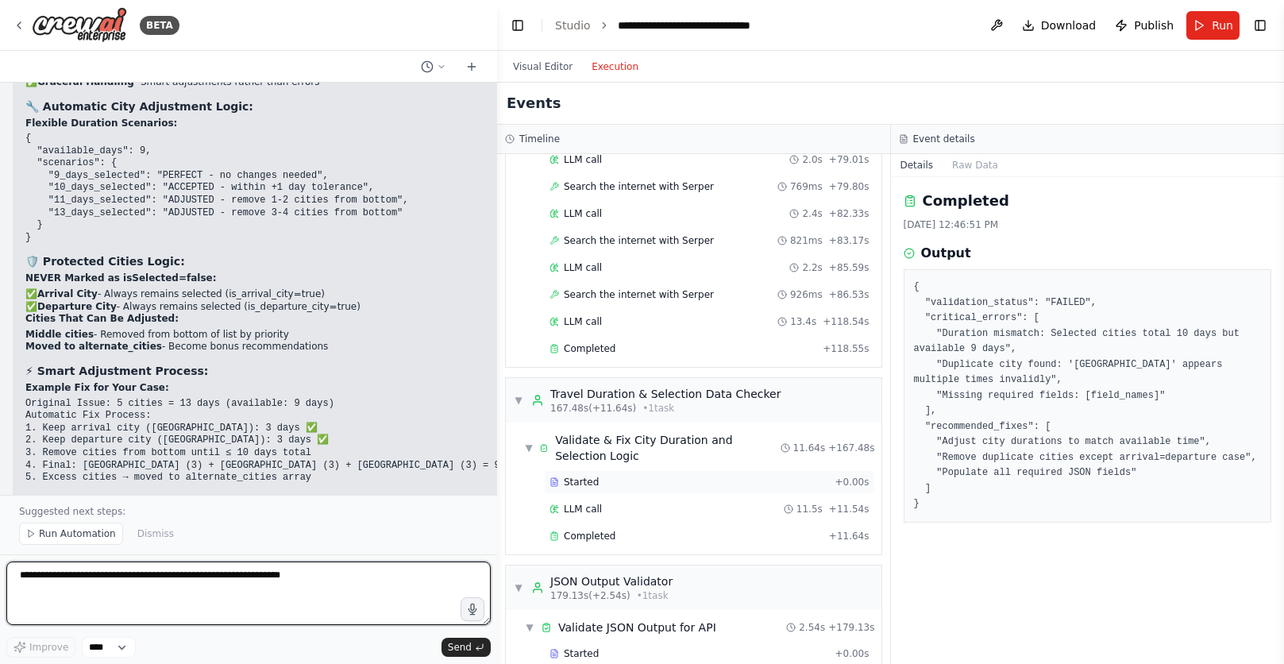
scroll to position [1768, 0]
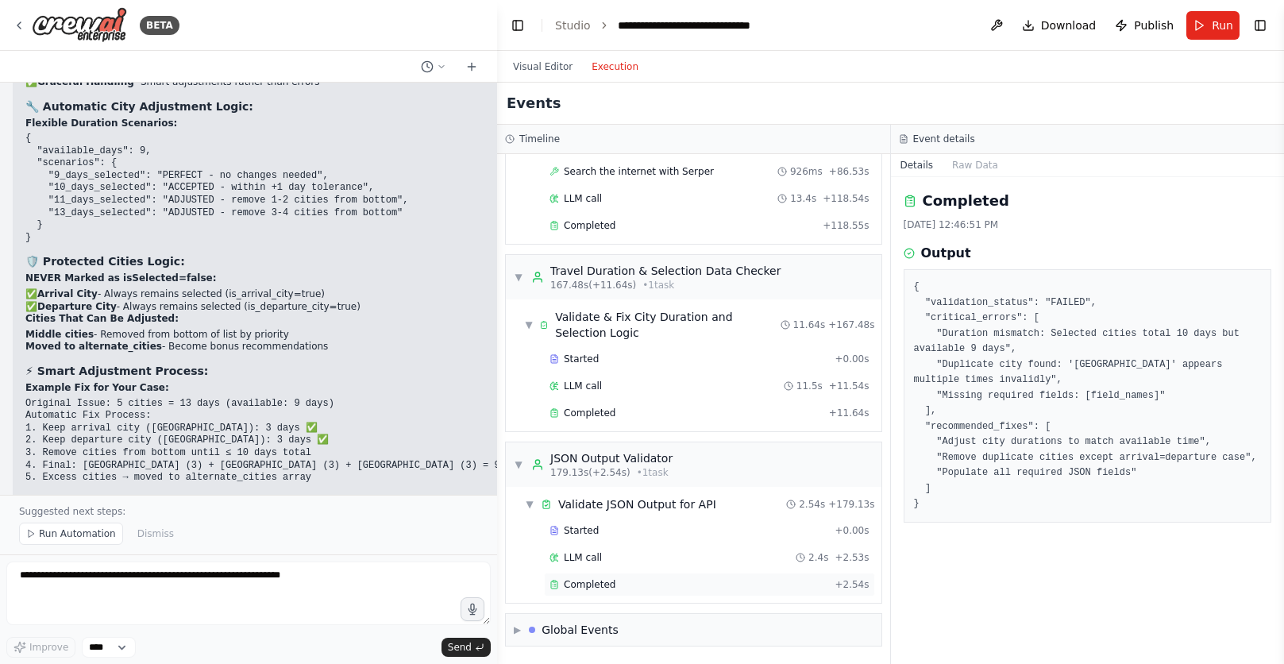
click at [585, 586] on span "Completed" at bounding box center [590, 584] width 52 height 13
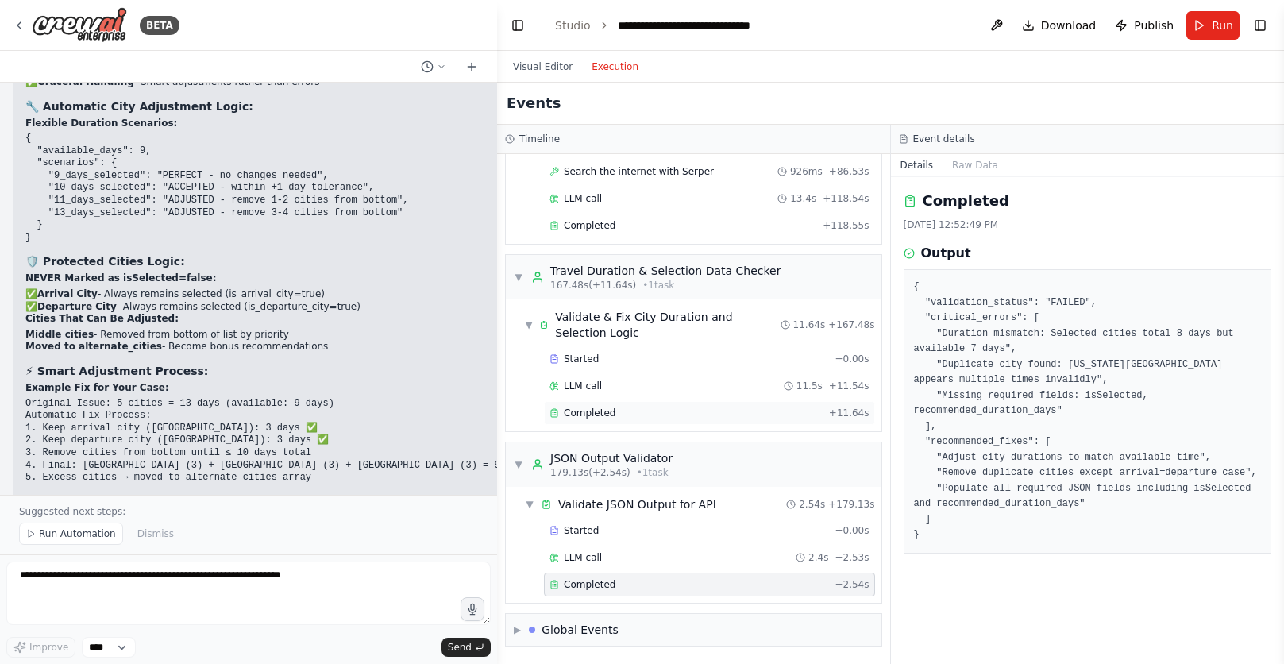
click at [643, 414] on div "Completed" at bounding box center [686, 413] width 273 height 13
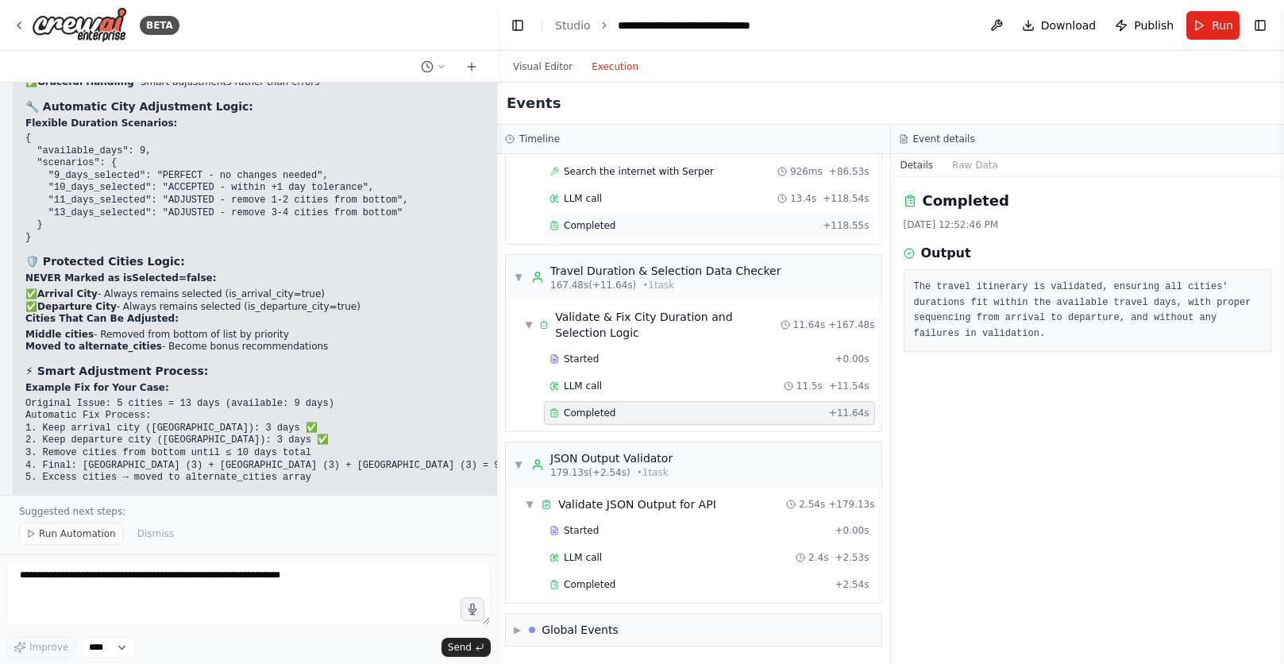
click at [588, 226] on span "Completed" at bounding box center [590, 225] width 52 height 13
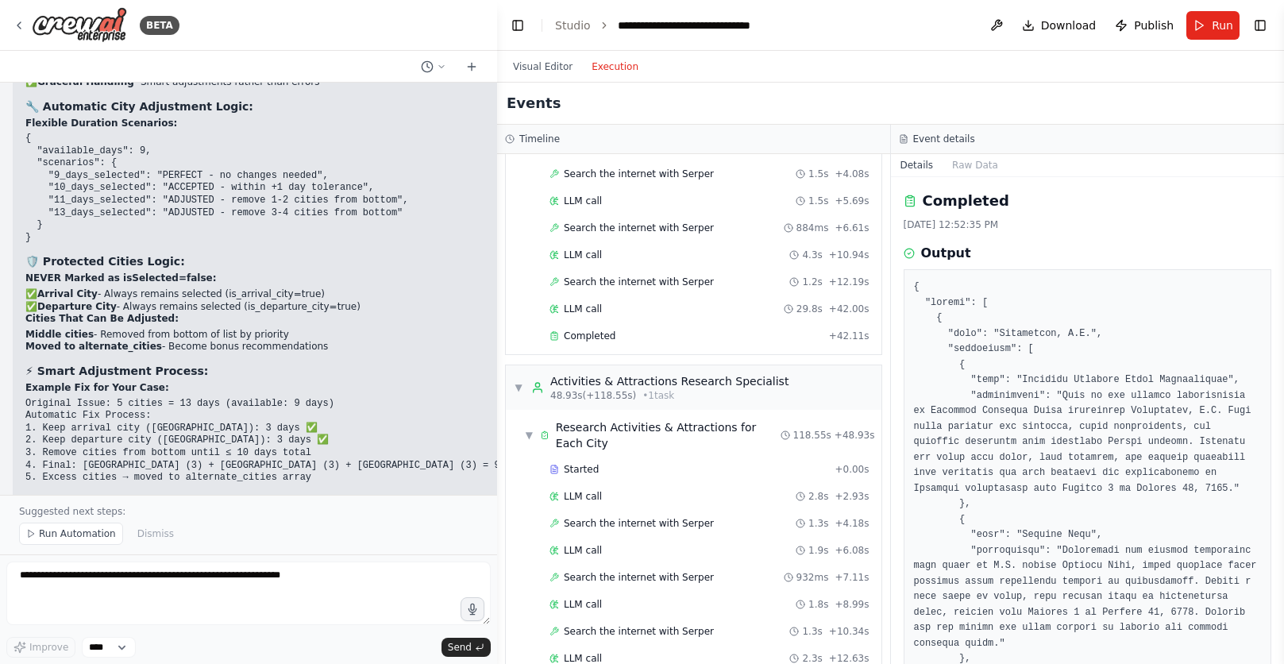
scroll to position [0, 0]
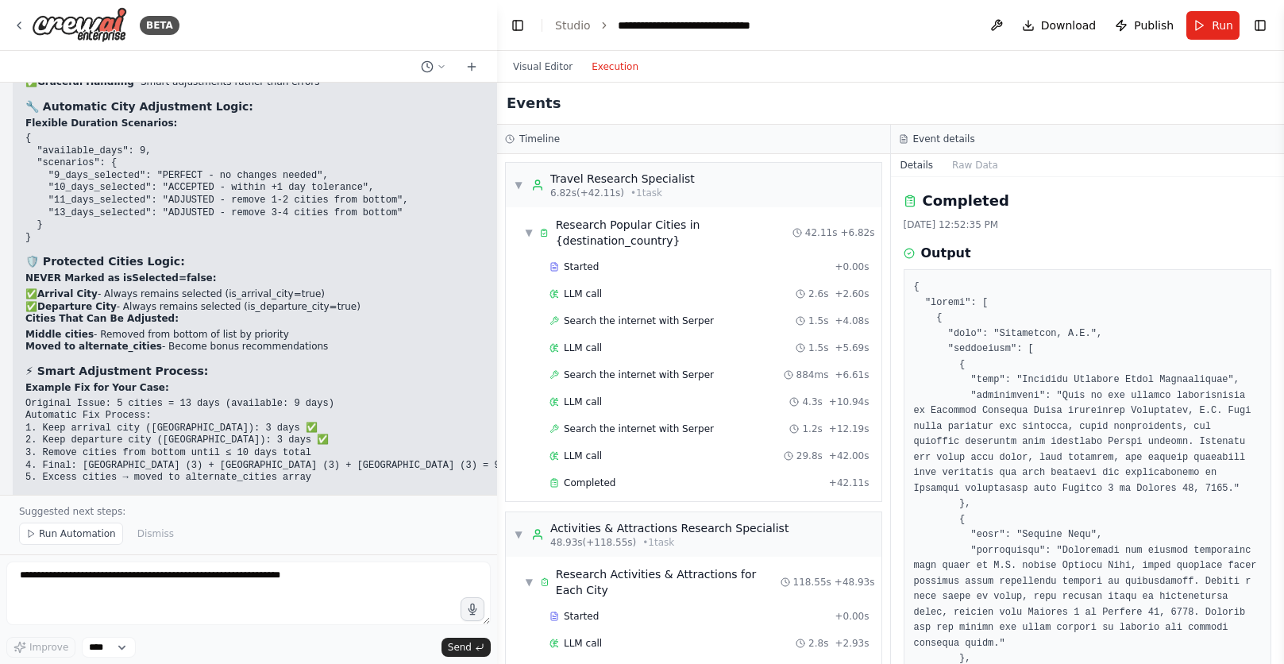
click at [1215, 32] on span "Run" at bounding box center [1222, 25] width 21 height 16
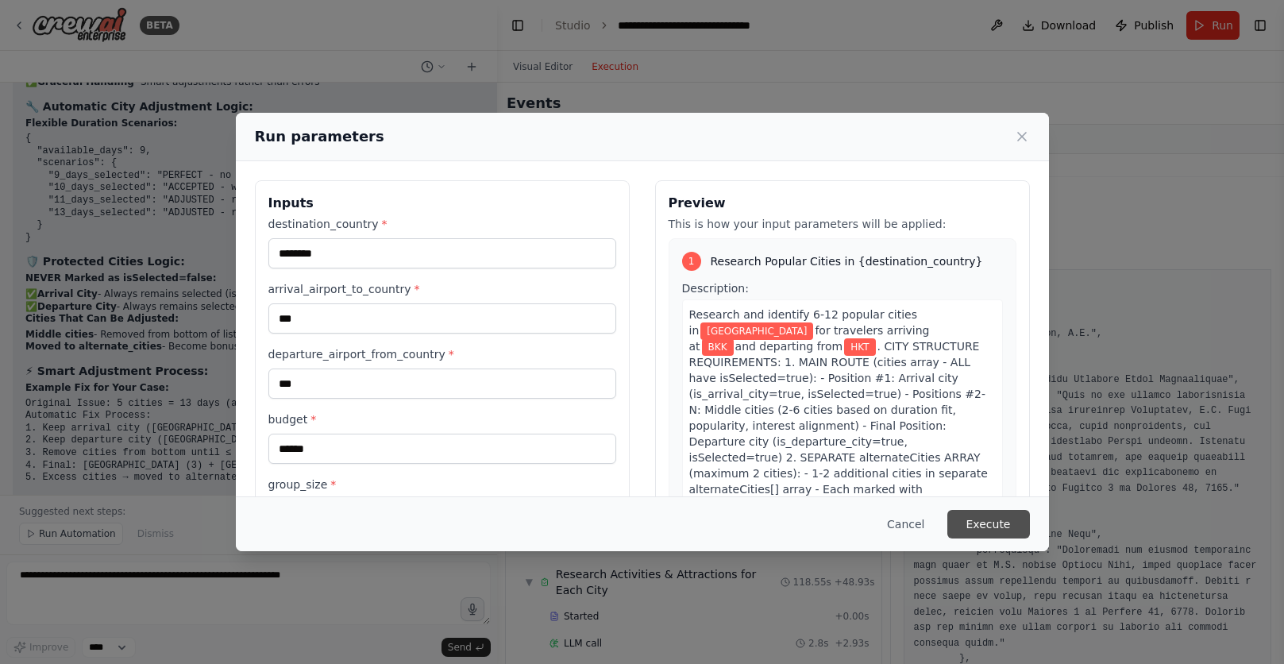
click at [992, 527] on button "Execute" at bounding box center [989, 524] width 83 height 29
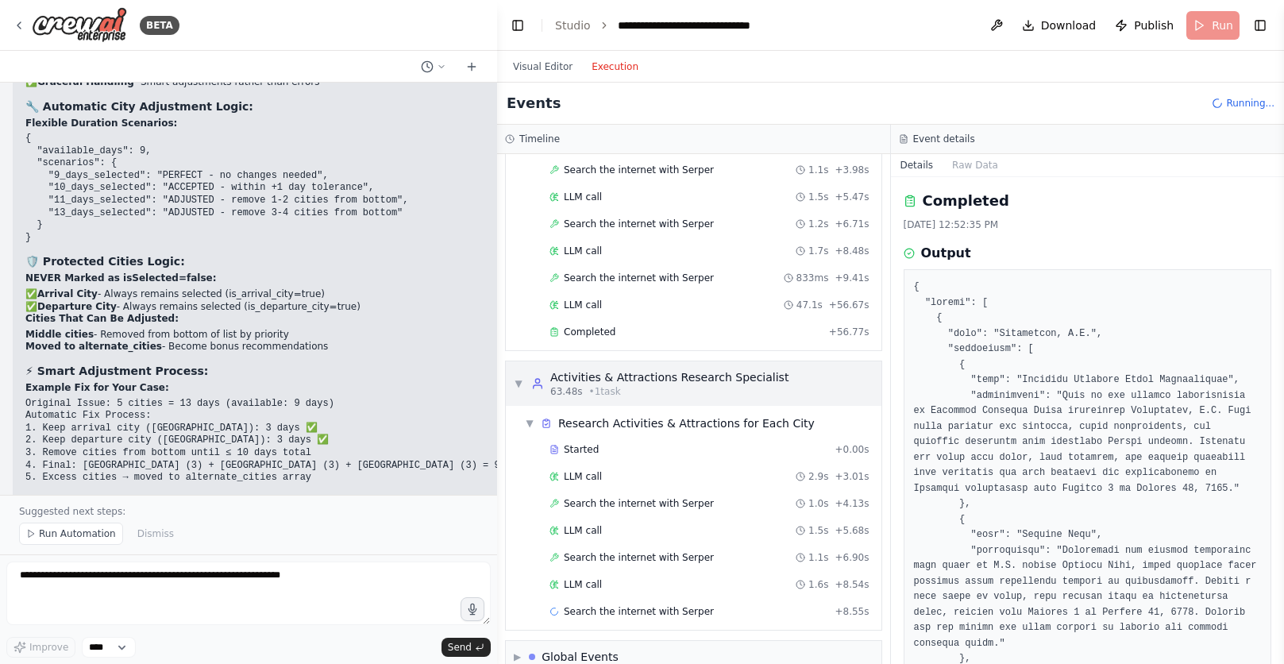
scroll to position [178, 0]
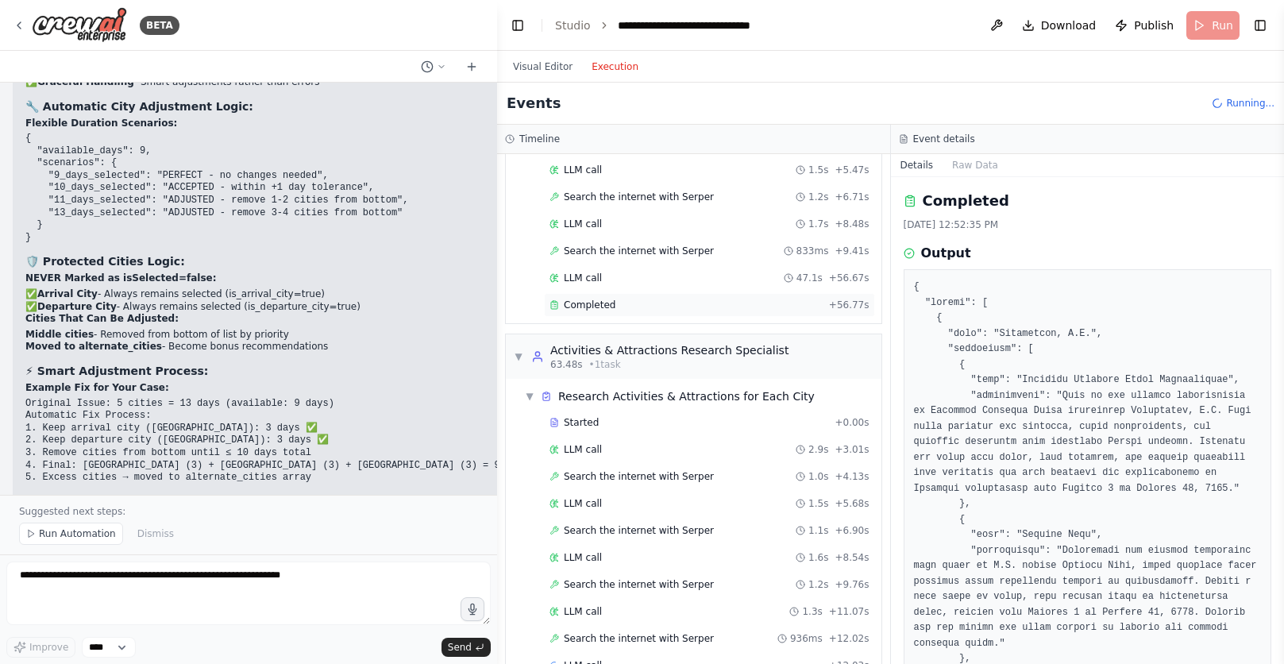
click at [604, 299] on span "Completed" at bounding box center [590, 305] width 52 height 13
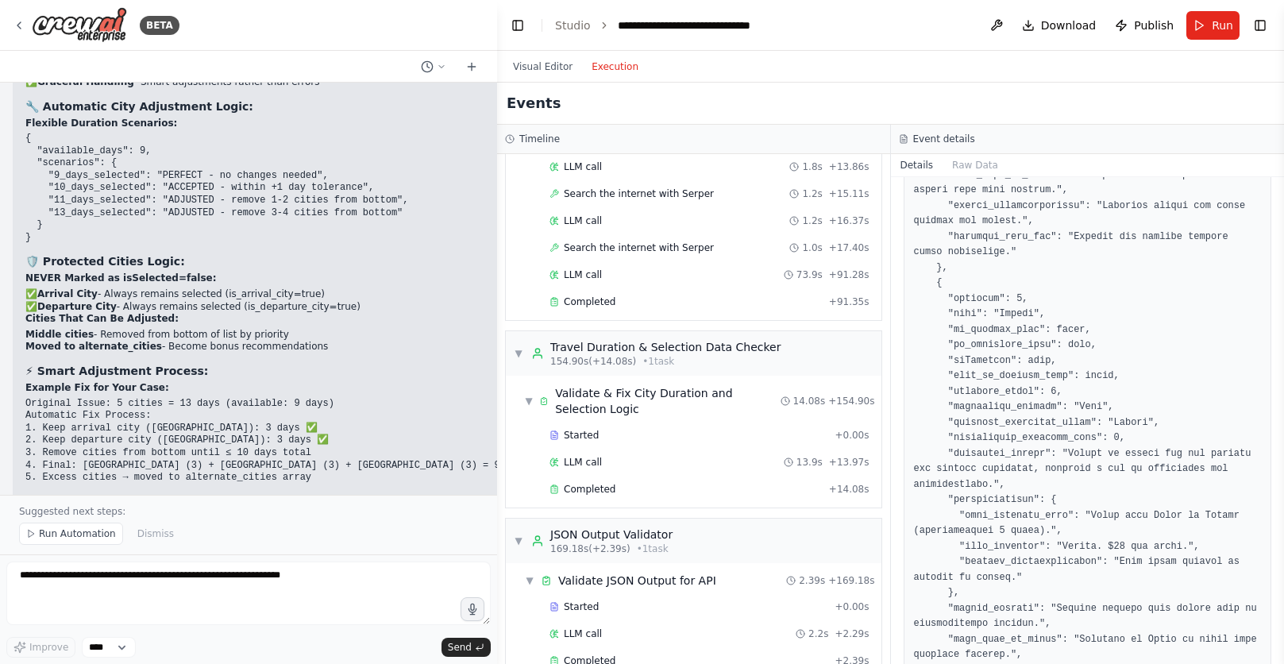
scroll to position [769, 0]
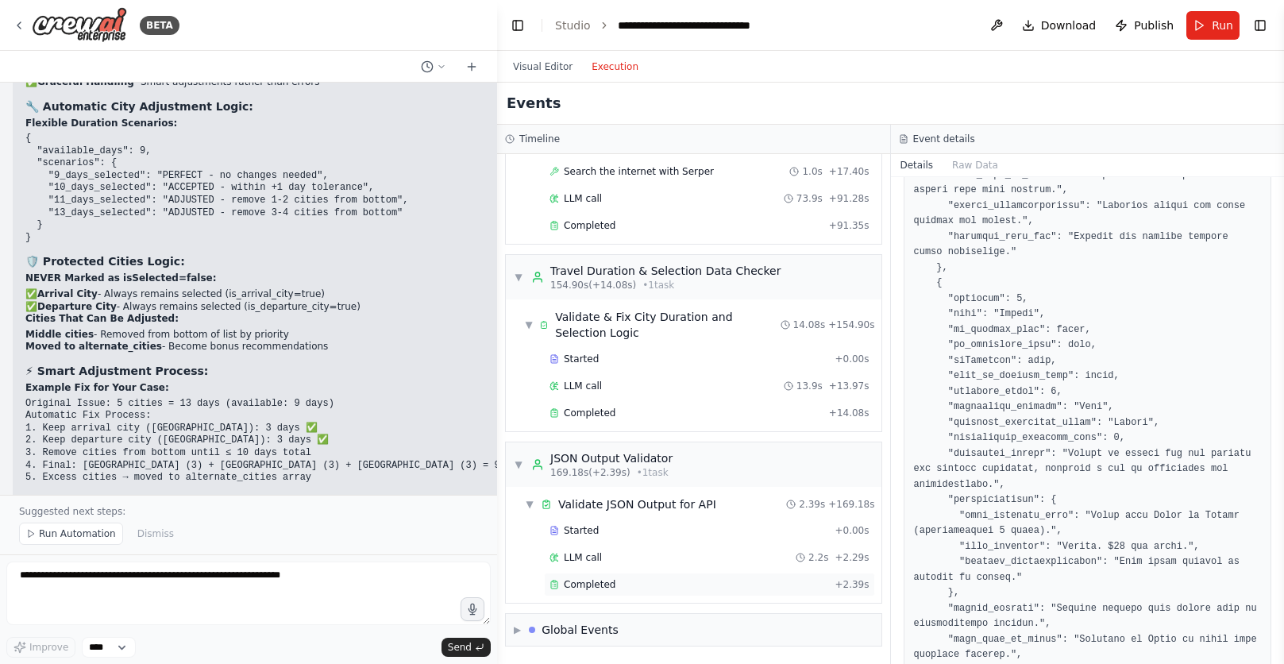
click at [598, 585] on span "Completed" at bounding box center [590, 584] width 52 height 13
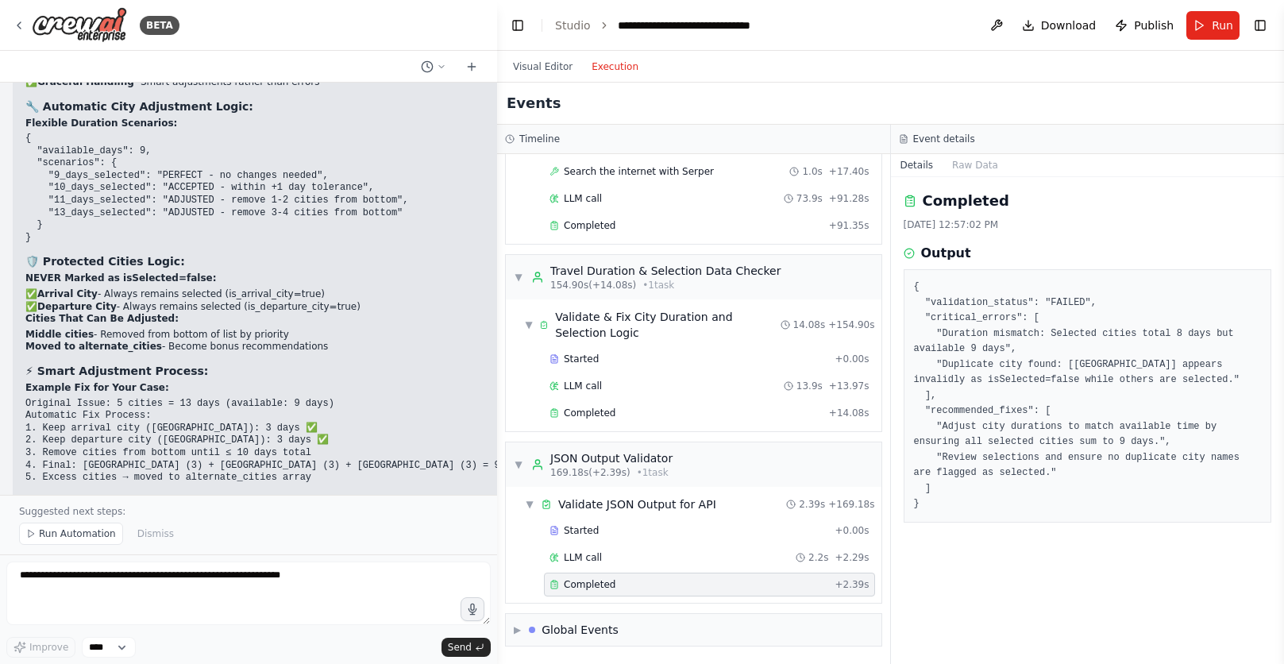
scroll to position [0, 0]
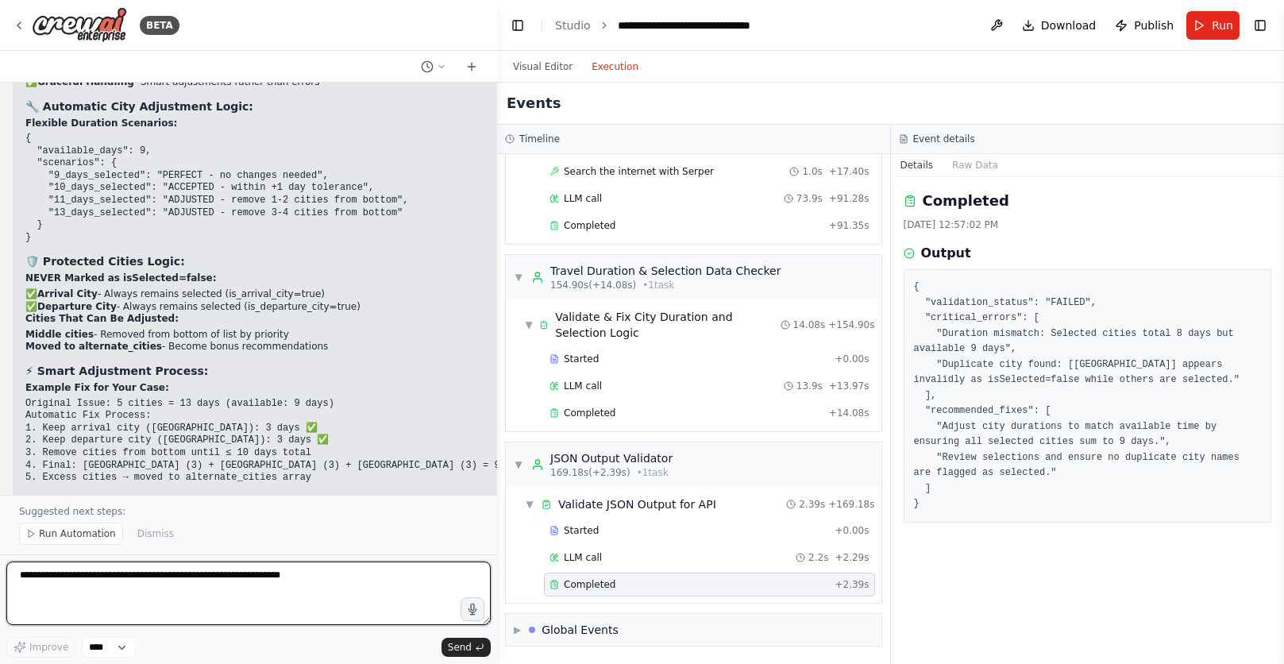
click at [335, 579] on textarea at bounding box center [248, 594] width 485 height 64
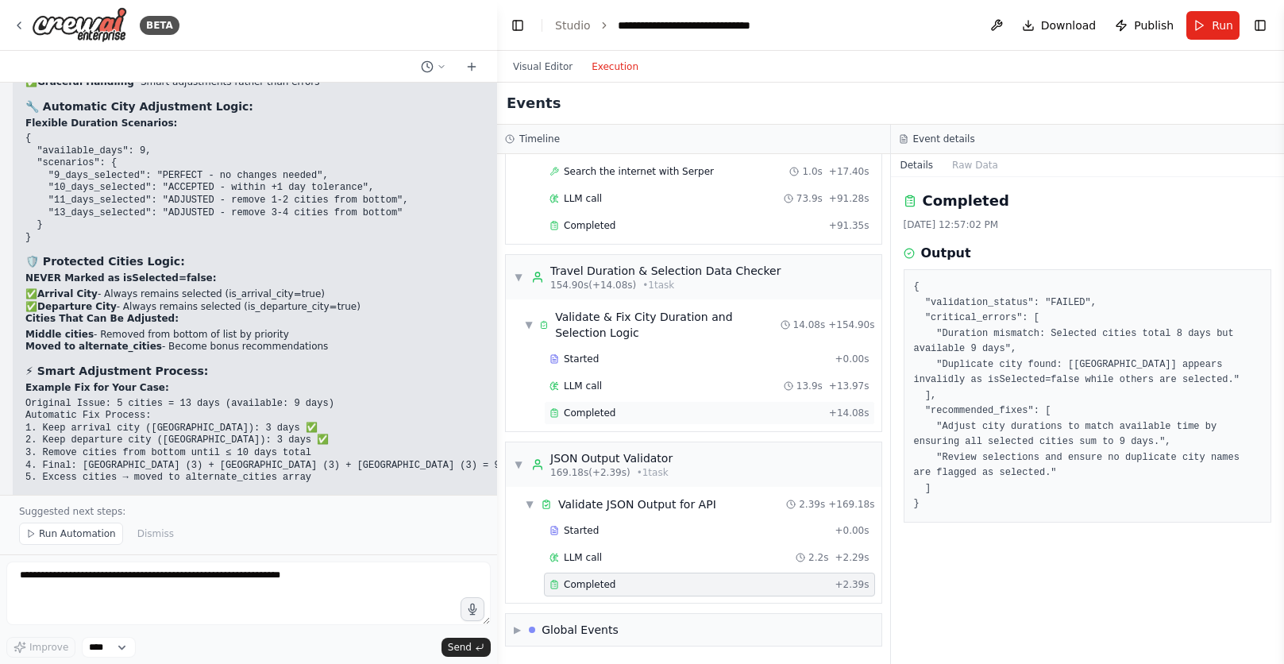
click at [612, 422] on div "Completed + 14.08s" at bounding box center [709, 413] width 331 height 24
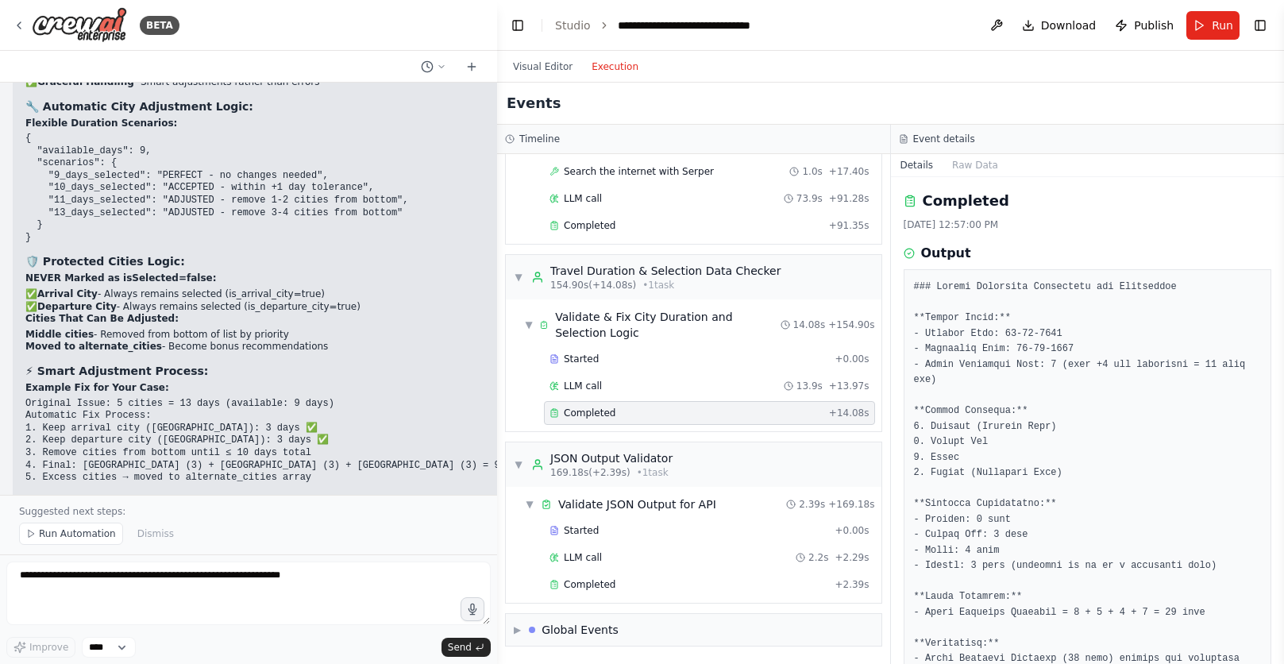
scroll to position [682, 0]
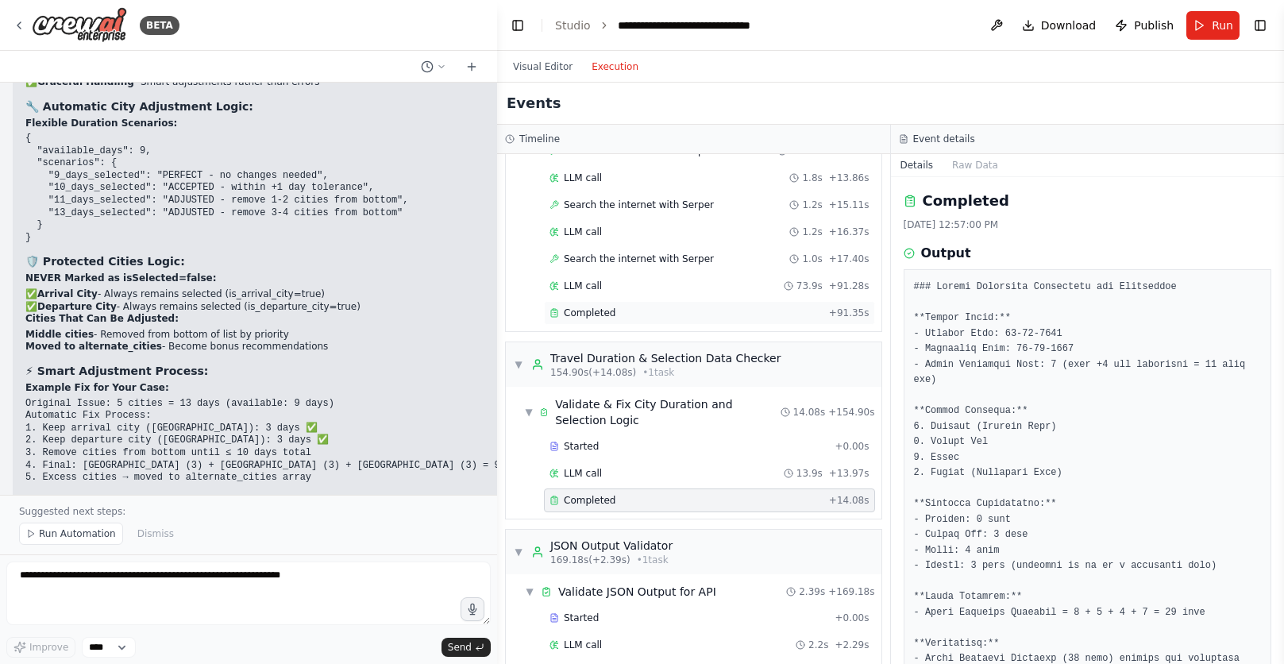
click at [616, 313] on div "Completed" at bounding box center [686, 313] width 273 height 13
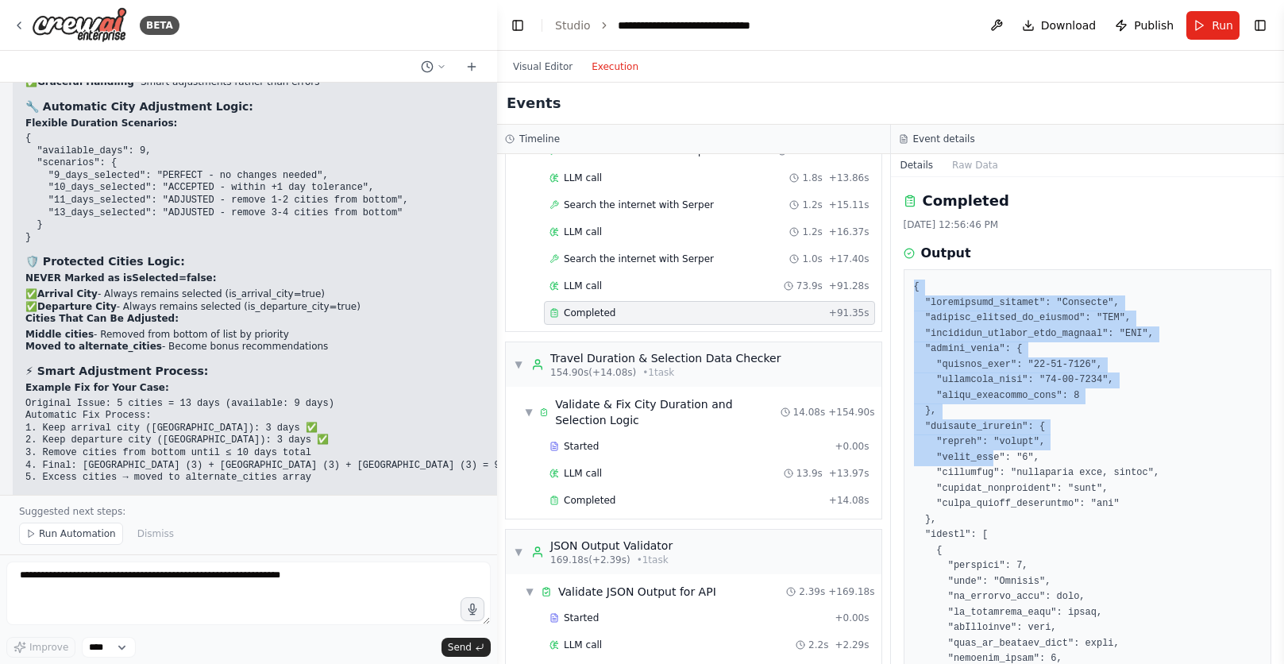
drag, startPoint x: 914, startPoint y: 284, endPoint x: 993, endPoint y: 454, distance: 188.0
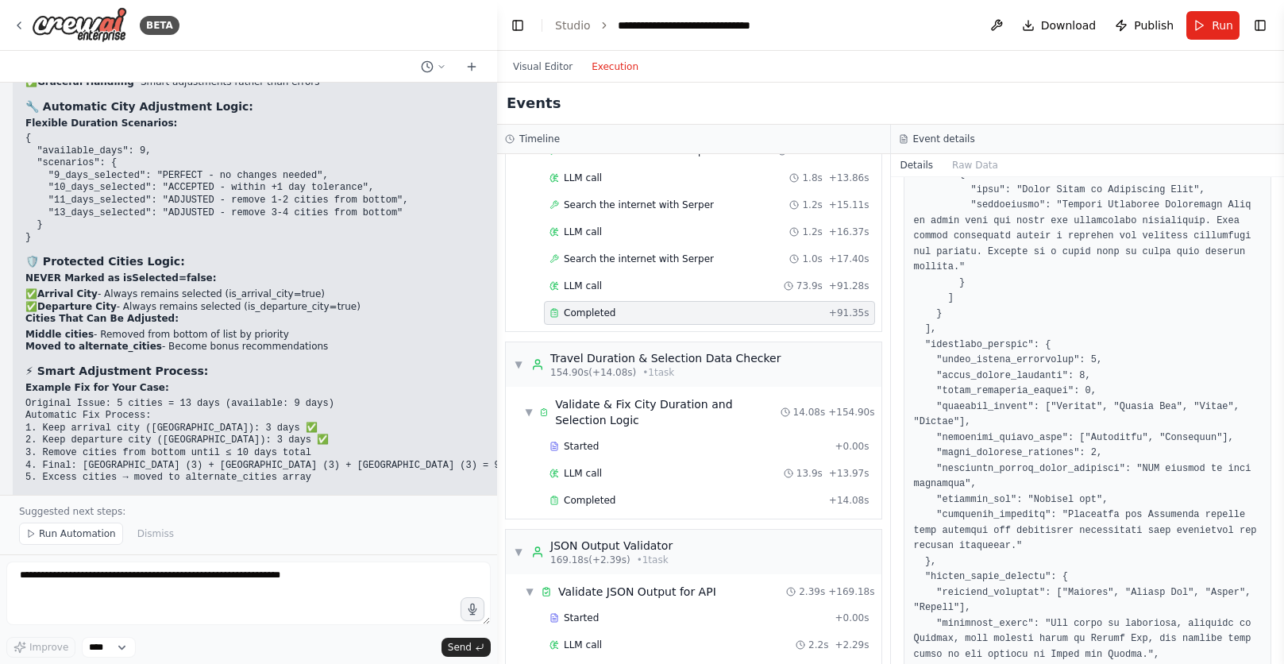
scroll to position [7629, 0]
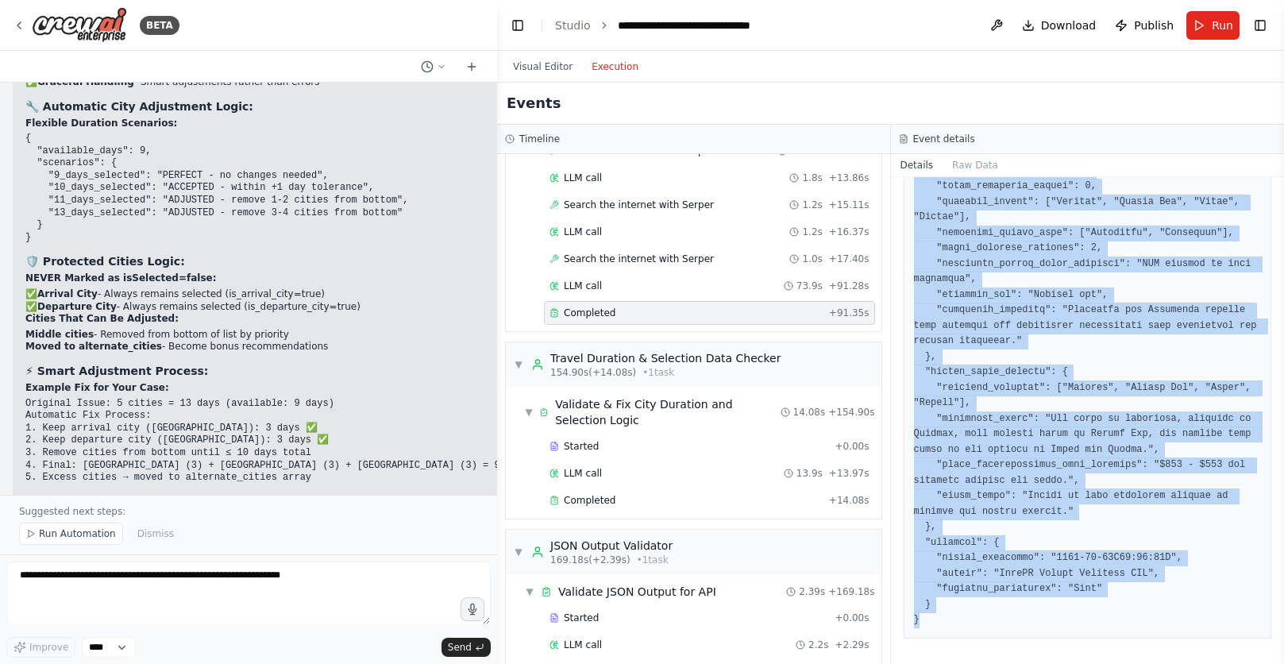
copy pre "{ "destination_country": "[GEOGRAPHIC_DATA]", "arrival_airport_to_country": "BK…"
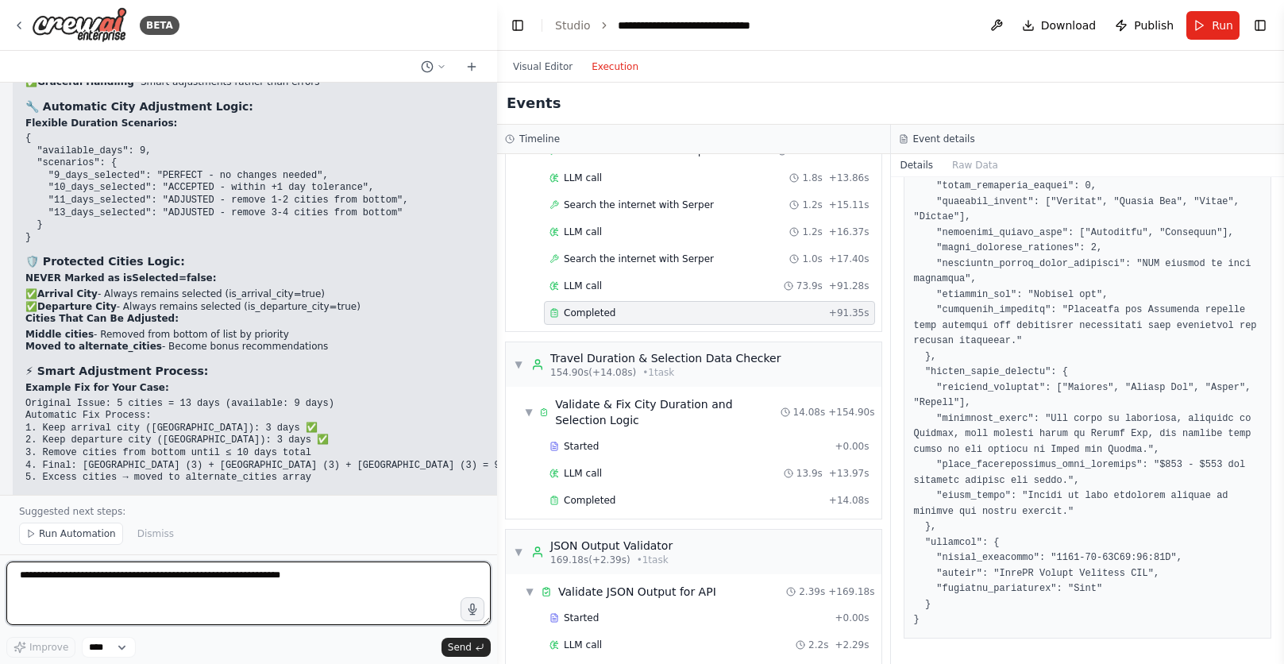
click at [315, 586] on textarea at bounding box center [248, 594] width 485 height 64
drag, startPoint x: 133, startPoint y: 575, endPoint x: 321, endPoint y: 576, distance: 187.5
click at [321, 576] on textarea "**********" at bounding box center [248, 594] width 485 height 64
drag, startPoint x: 292, startPoint y: 576, endPoint x: 327, endPoint y: 577, distance: 35.8
click at [327, 577] on textarea "**********" at bounding box center [248, 594] width 485 height 64
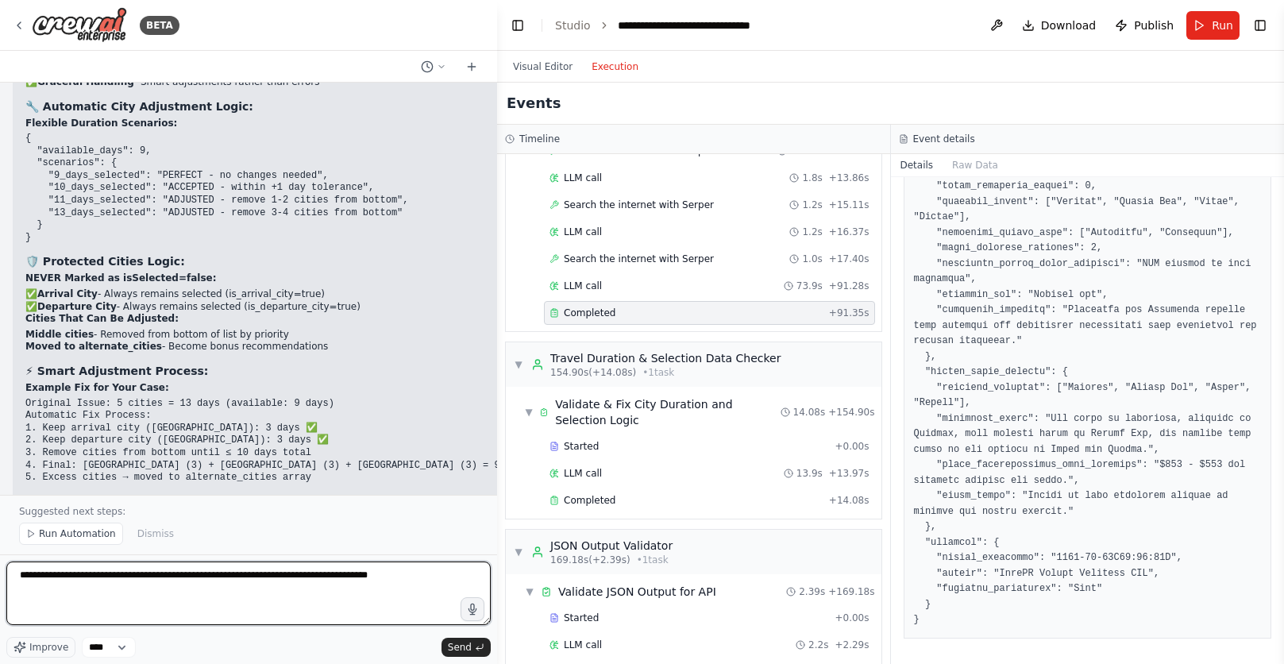
click at [428, 578] on textarea "**********" at bounding box center [248, 594] width 485 height 64
drag, startPoint x: 41, startPoint y: 576, endPoint x: -14, endPoint y: 574, distance: 54.9
click at [413, 577] on textarea "**********" at bounding box center [248, 594] width 485 height 64
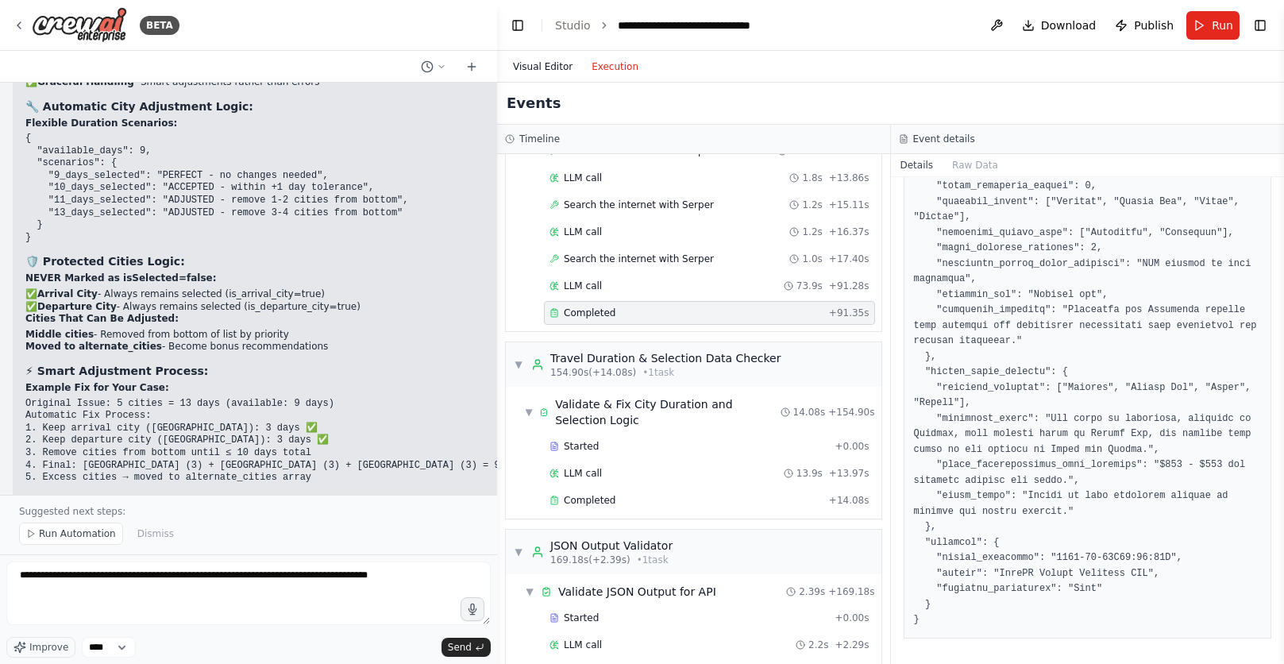
click at [550, 66] on button "Visual Editor" at bounding box center [543, 66] width 79 height 19
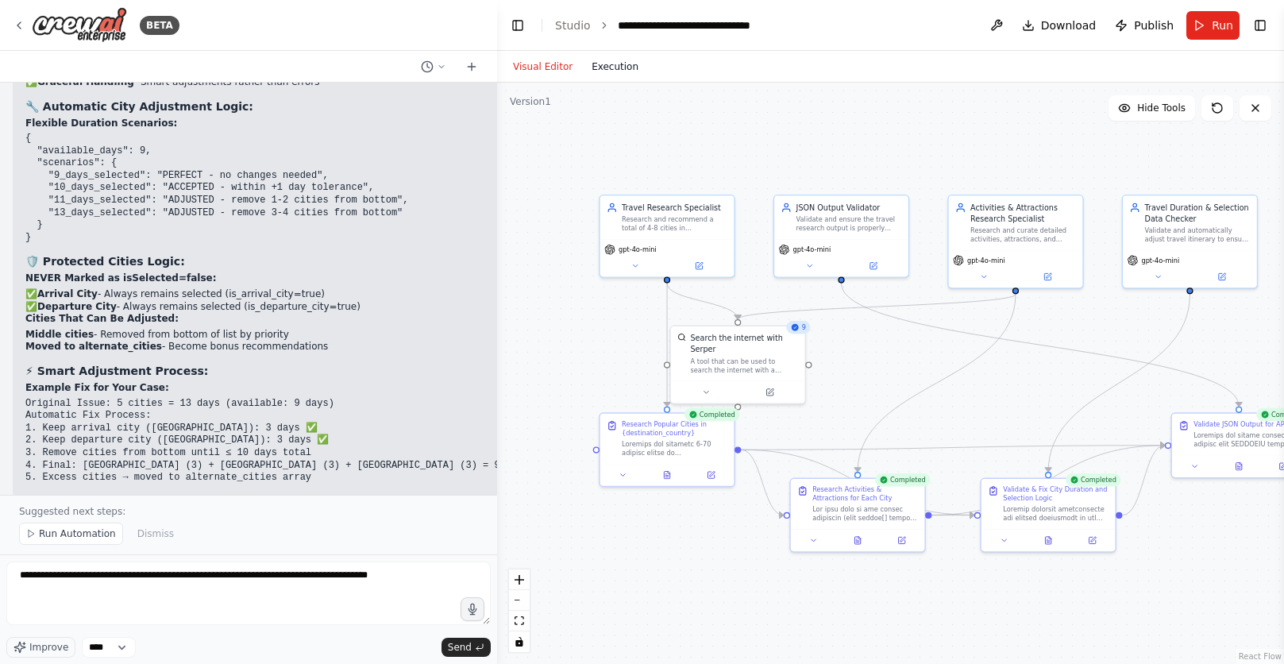
click at [609, 74] on button "Execution" at bounding box center [615, 66] width 66 height 19
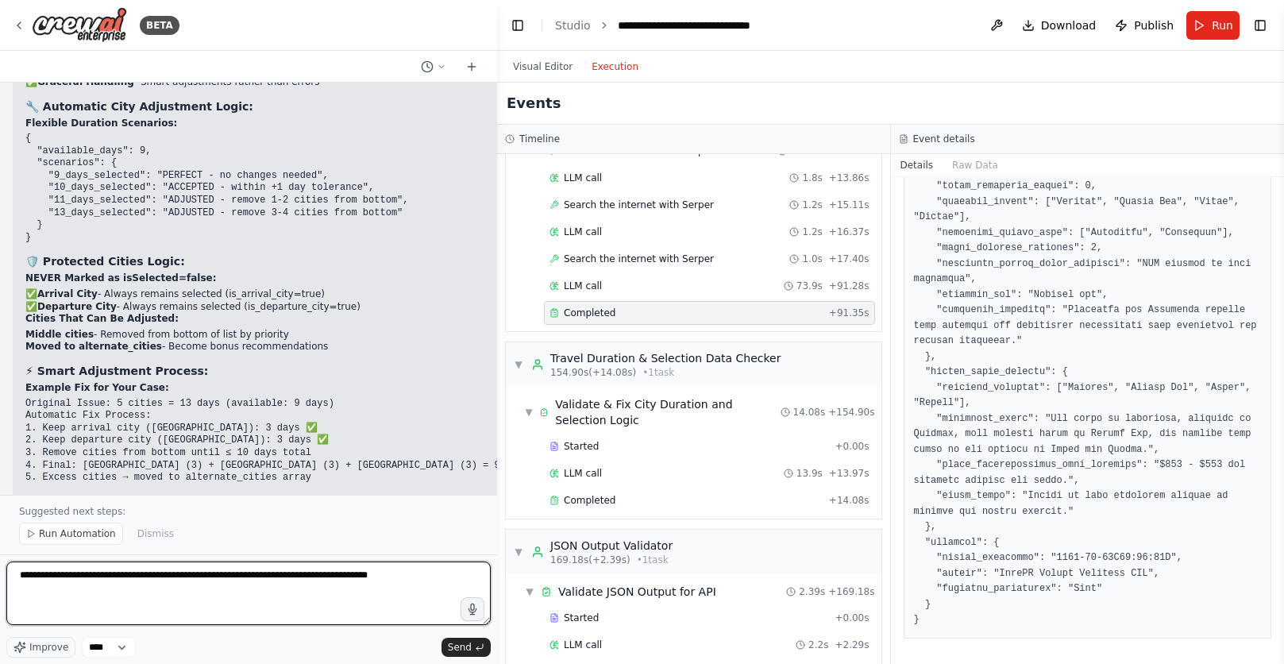
click at [419, 576] on textarea "**********" at bounding box center [248, 594] width 485 height 64
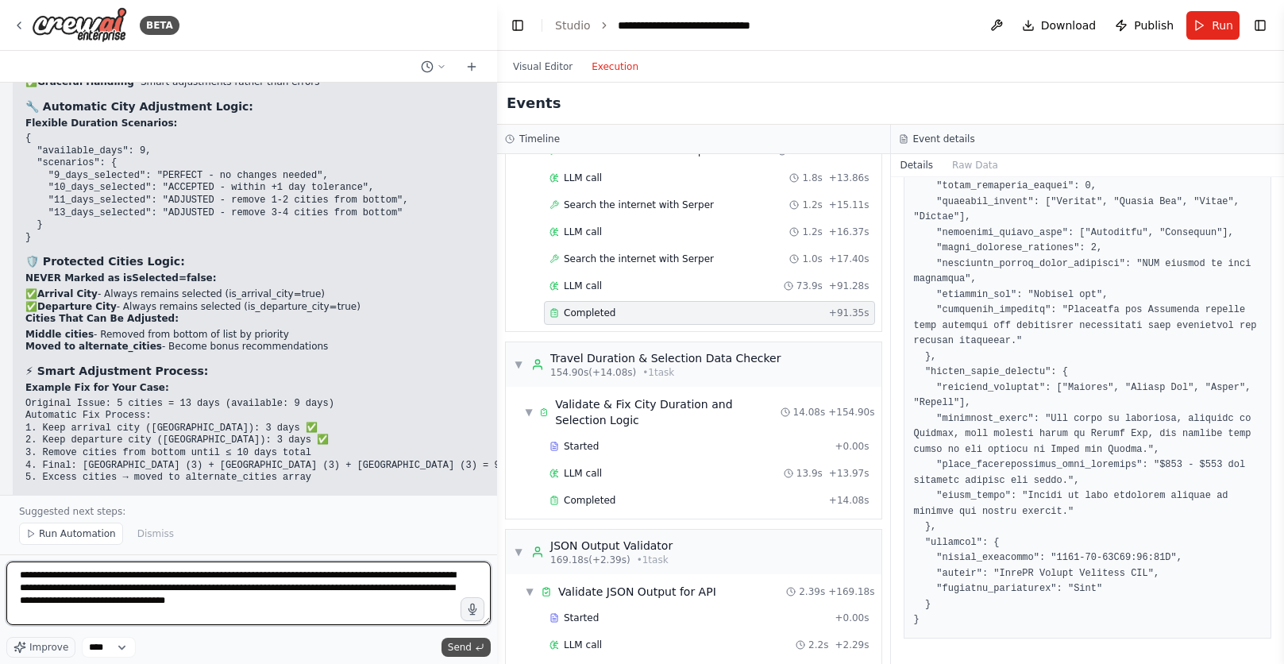
type textarea "**********"
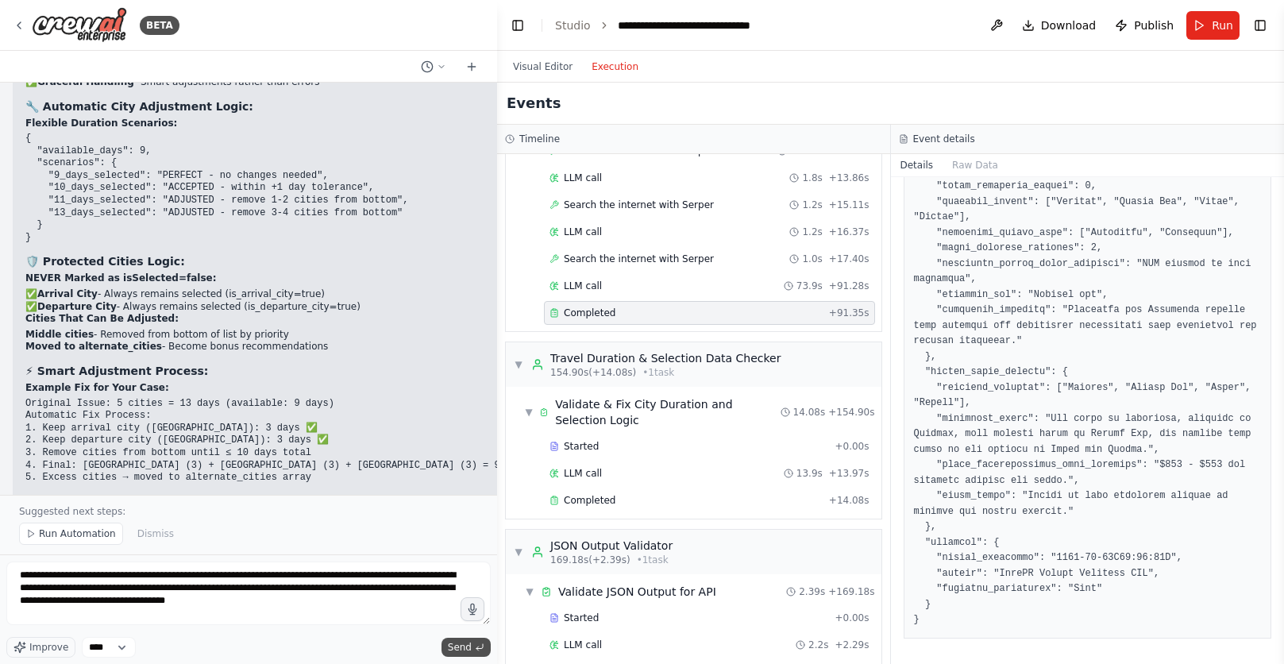
click at [458, 649] on span "Send" at bounding box center [460, 647] width 24 height 13
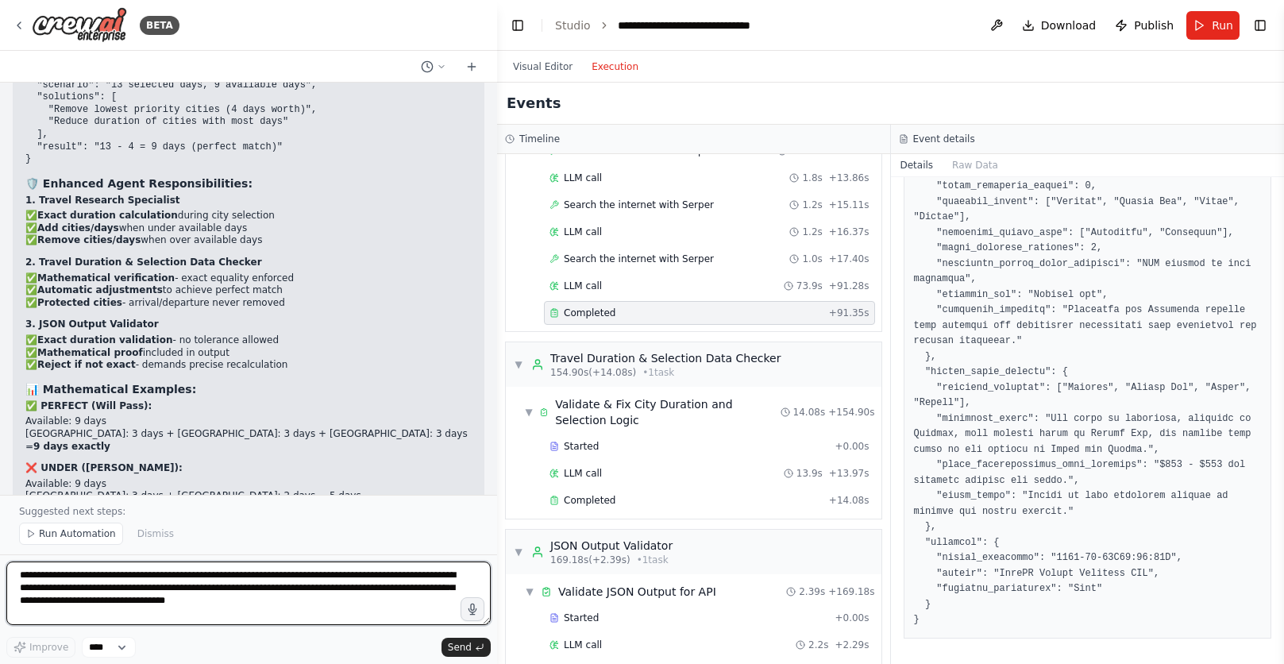
scroll to position [27104, 0]
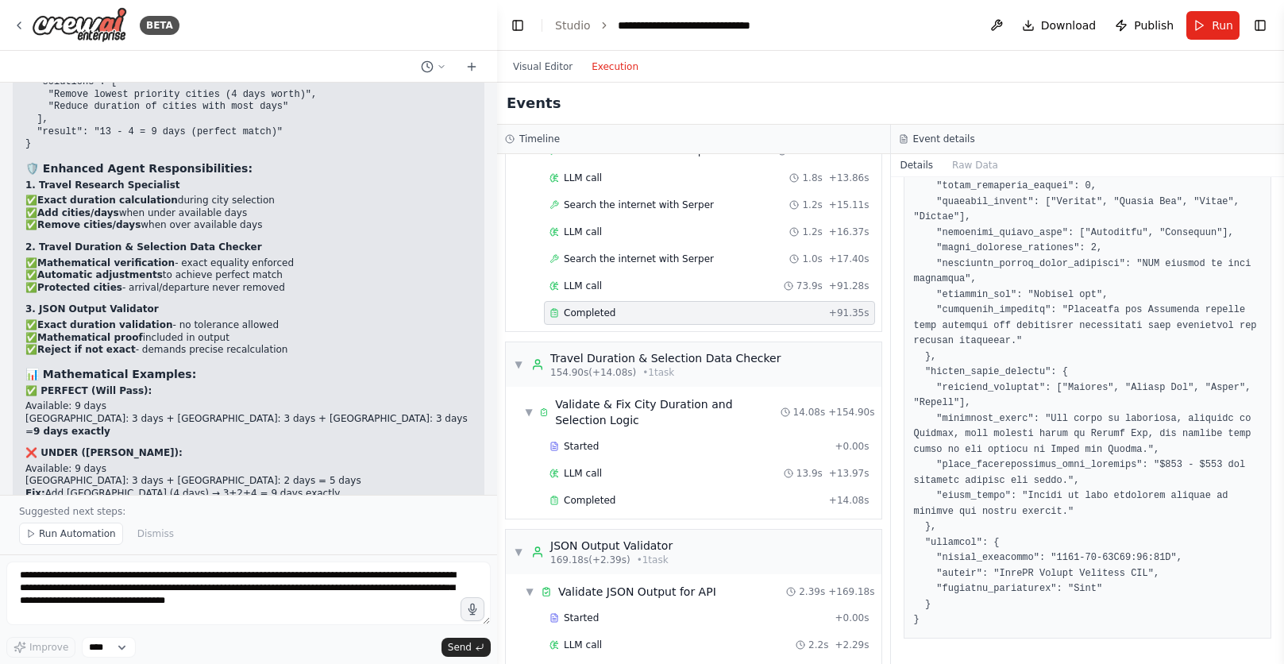
click at [1223, 27] on span "Run" at bounding box center [1222, 25] width 21 height 16
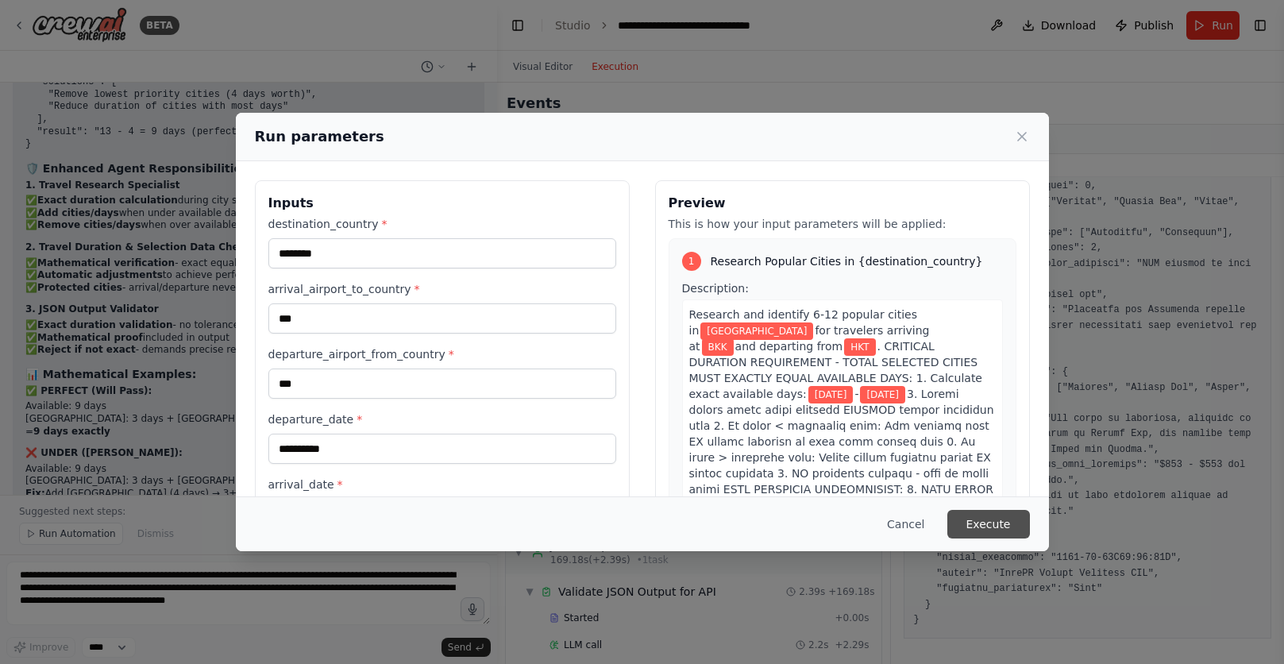
click at [992, 522] on button "Execute" at bounding box center [989, 524] width 83 height 29
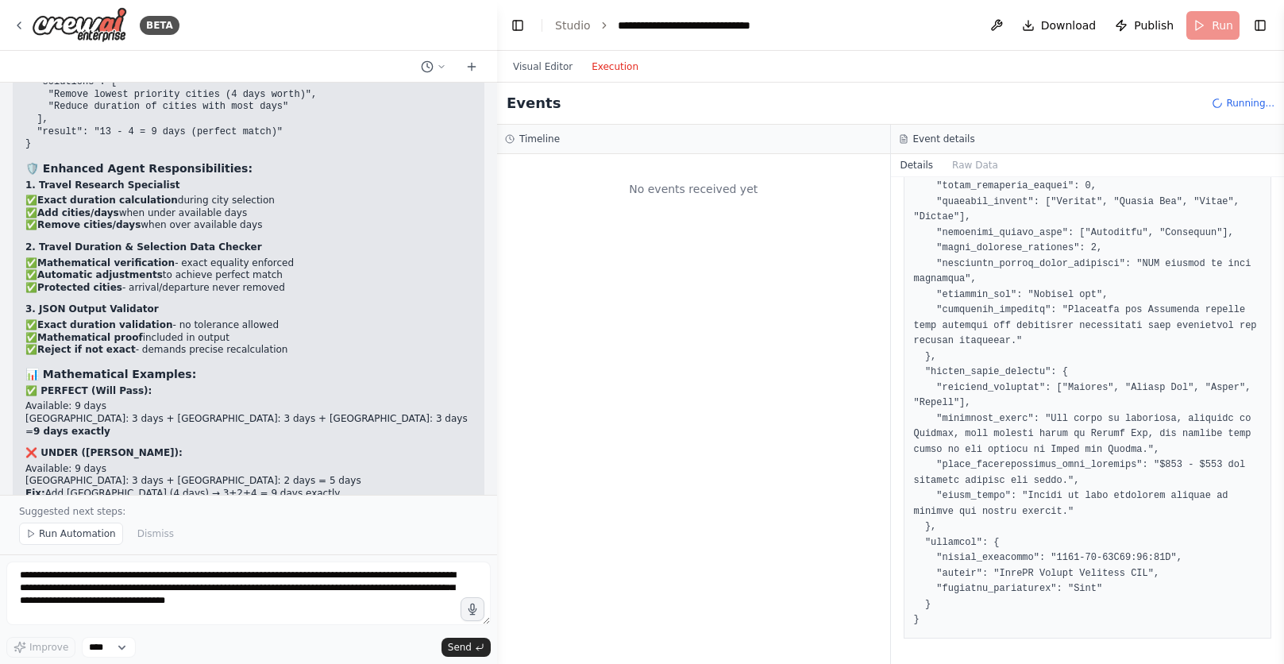
scroll to position [0, 0]
